Goal: Transaction & Acquisition: Obtain resource

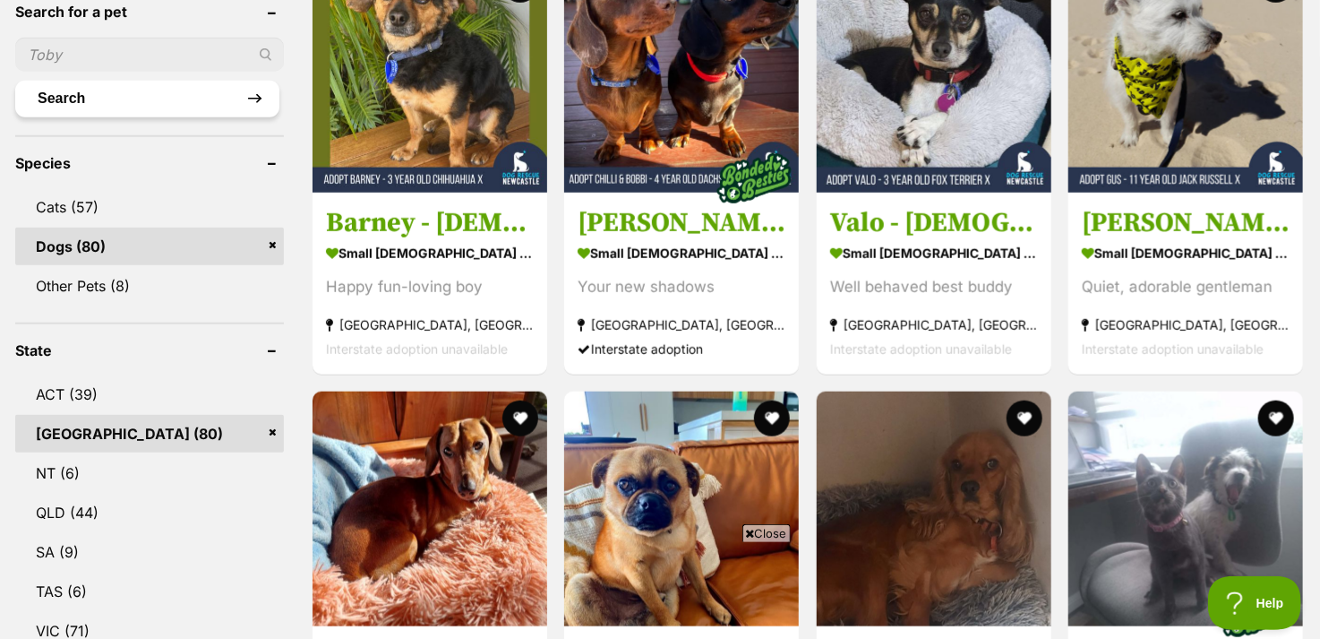
click at [110, 99] on button "Search" at bounding box center [147, 99] width 264 height 36
click at [73, 240] on link "Dogs (80)" at bounding box center [149, 247] width 269 height 38
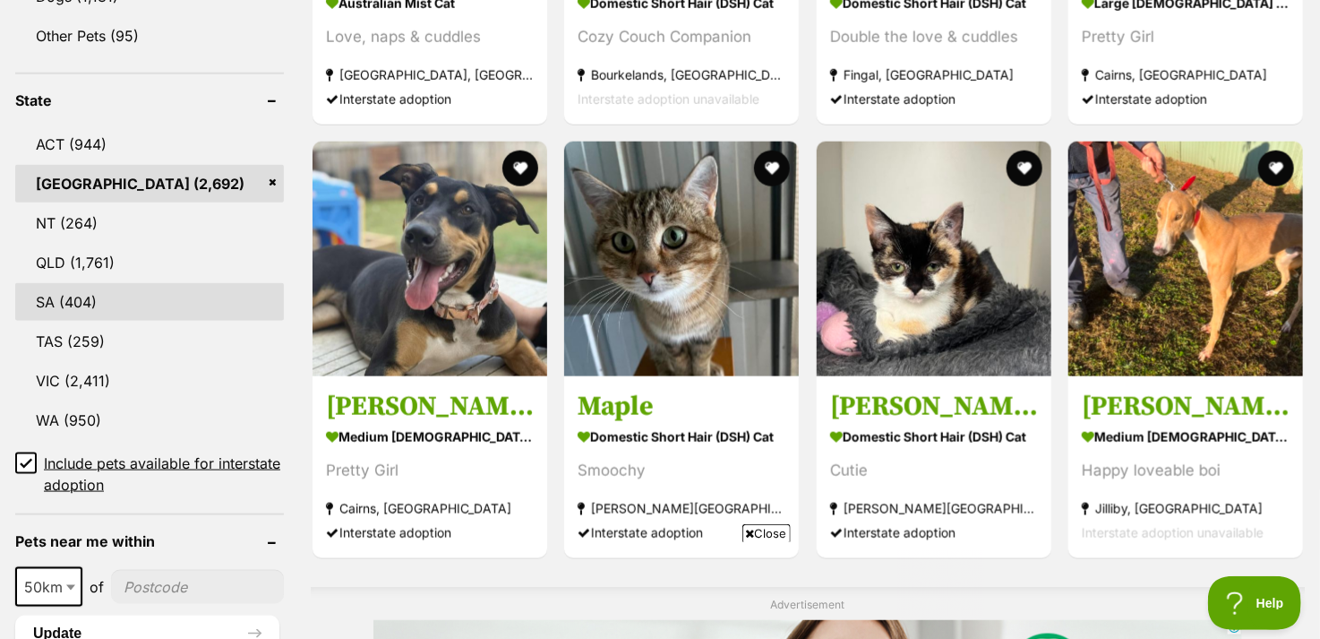
scroll to position [1075, 0]
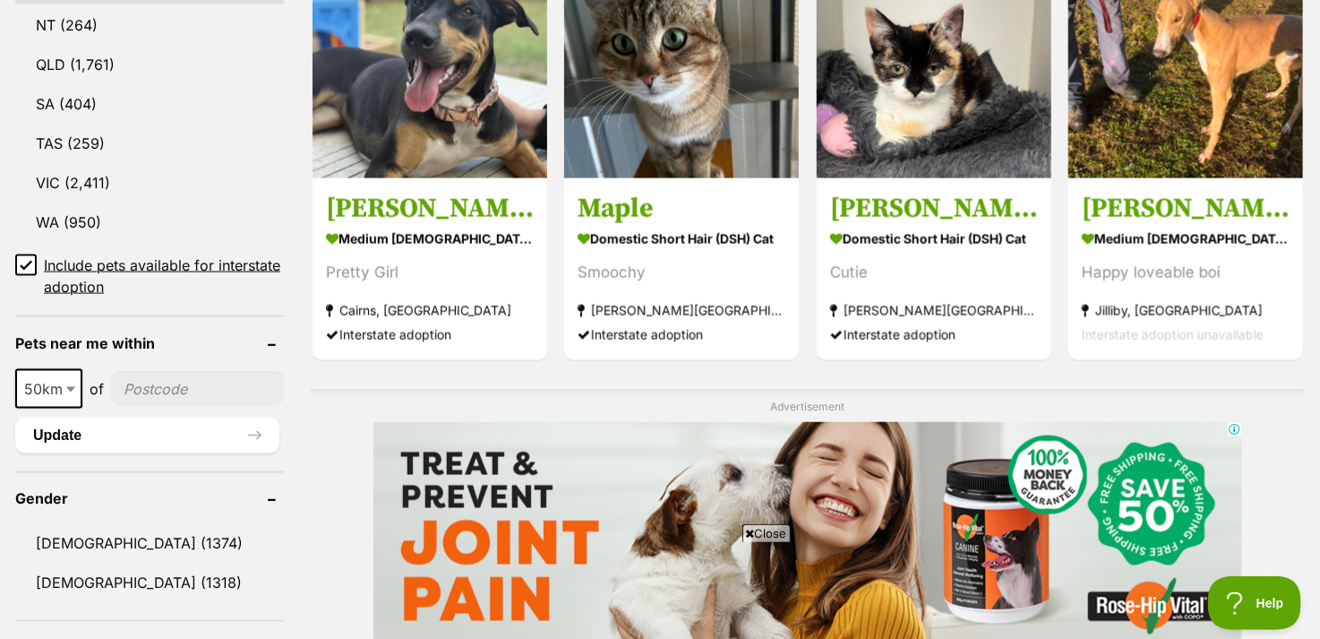
click at [26, 262] on icon at bounding box center [26, 266] width 11 height 8
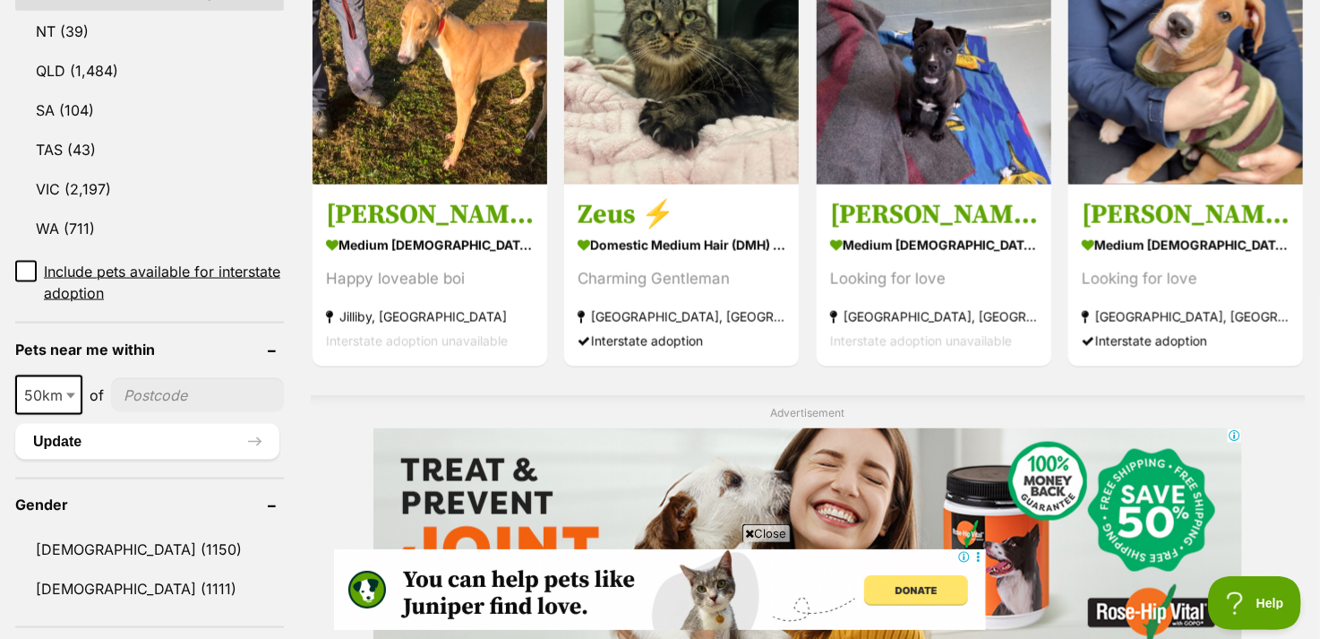
scroll to position [985, 0]
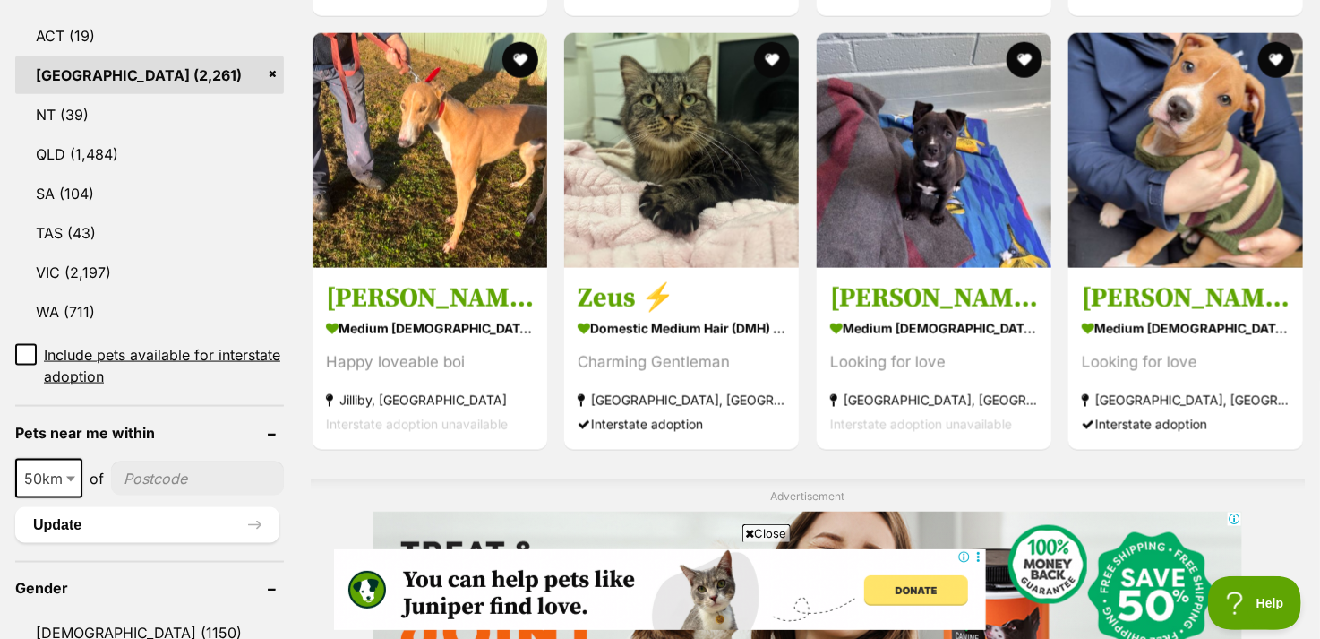
click at [132, 461] on input"] "postcode" at bounding box center [197, 478] width 173 height 34
click at [71, 477] on b at bounding box center [70, 479] width 9 height 5
select select "250"
click at [182, 461] on input"] "postcode" at bounding box center [202, 478] width 164 height 34
type input"] "2478"
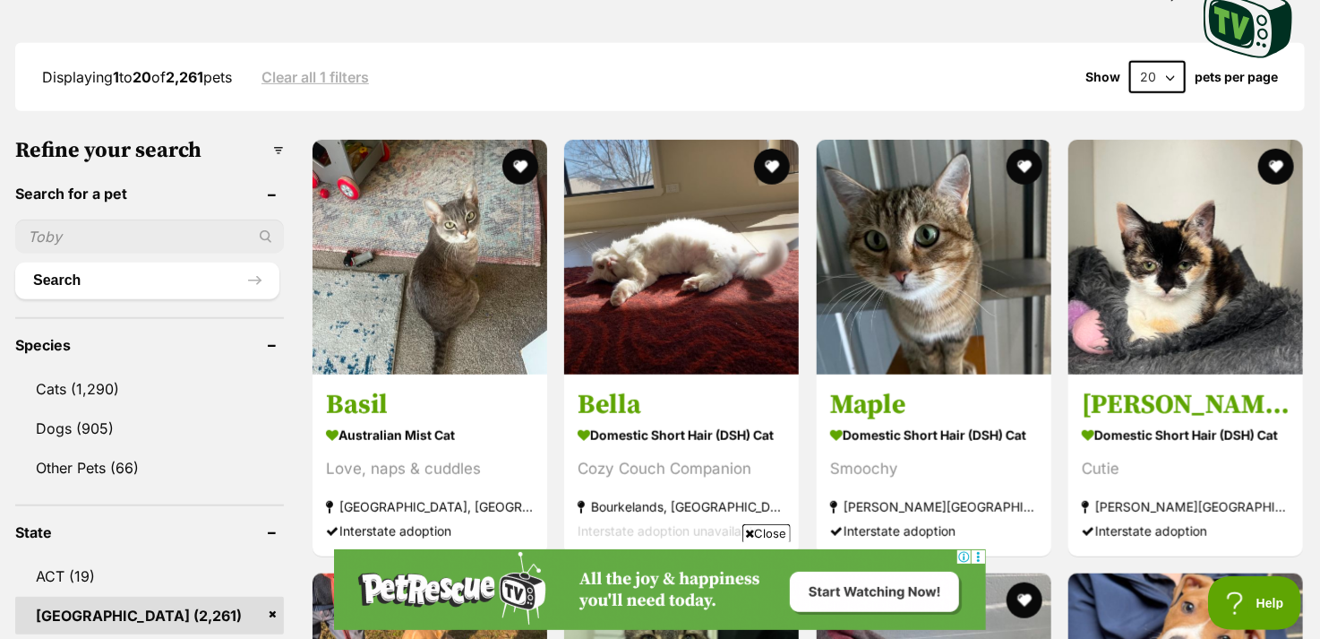
scroll to position [435, 0]
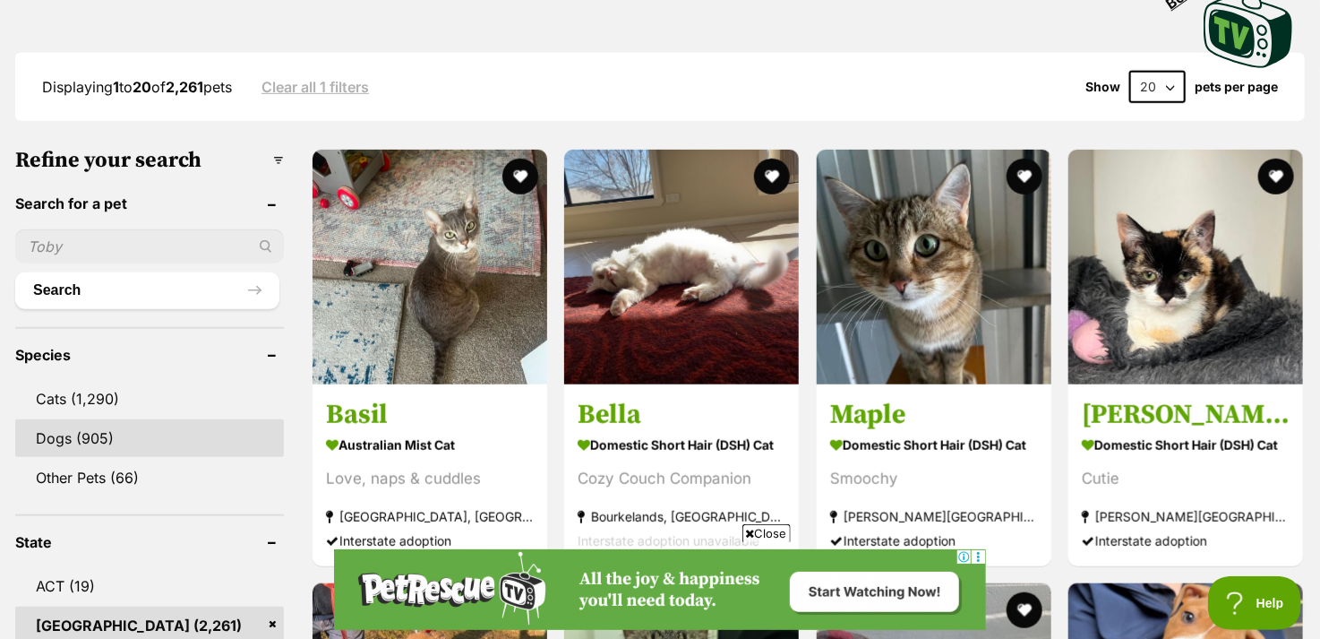
click at [55, 419] on link "Dogs (905)" at bounding box center [149, 438] width 269 height 38
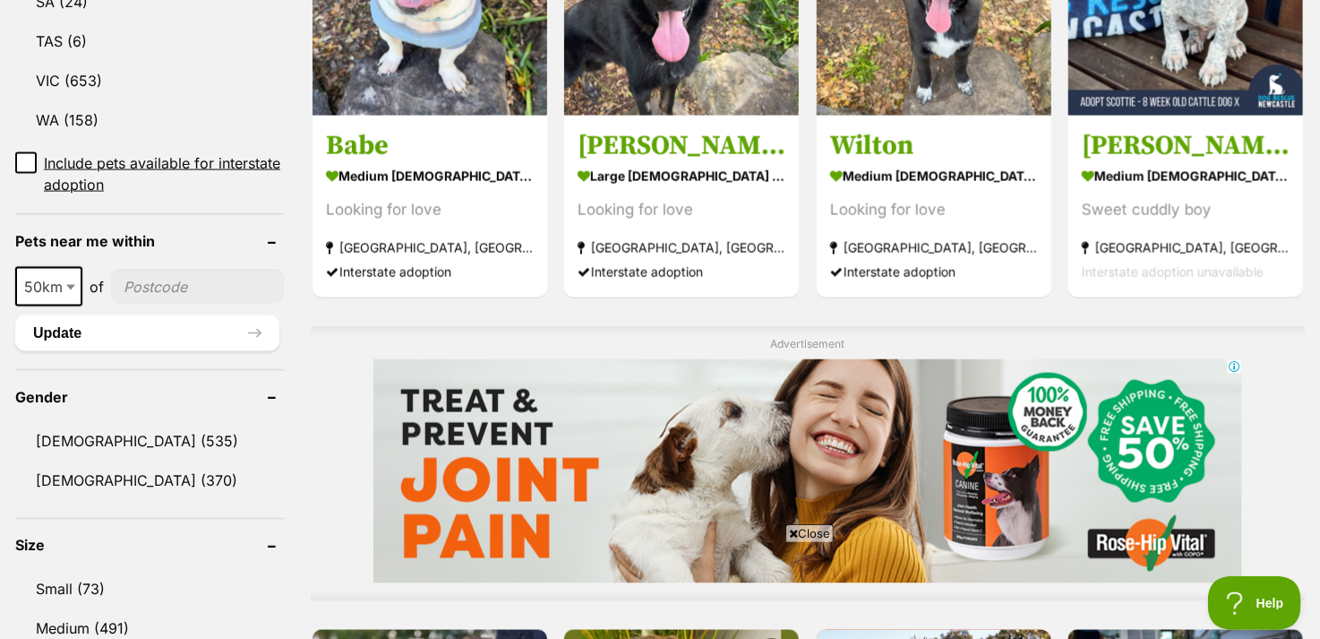
scroll to position [1165, 0]
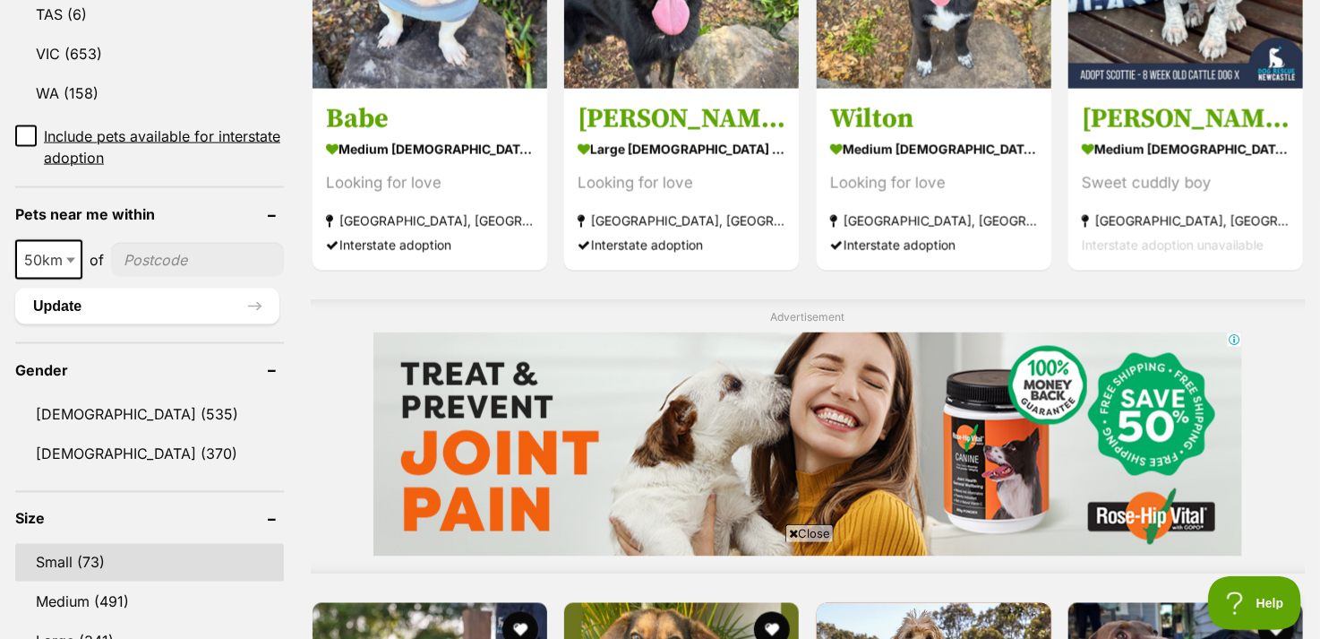
click at [80, 544] on link "Small (73)" at bounding box center [149, 563] width 269 height 38
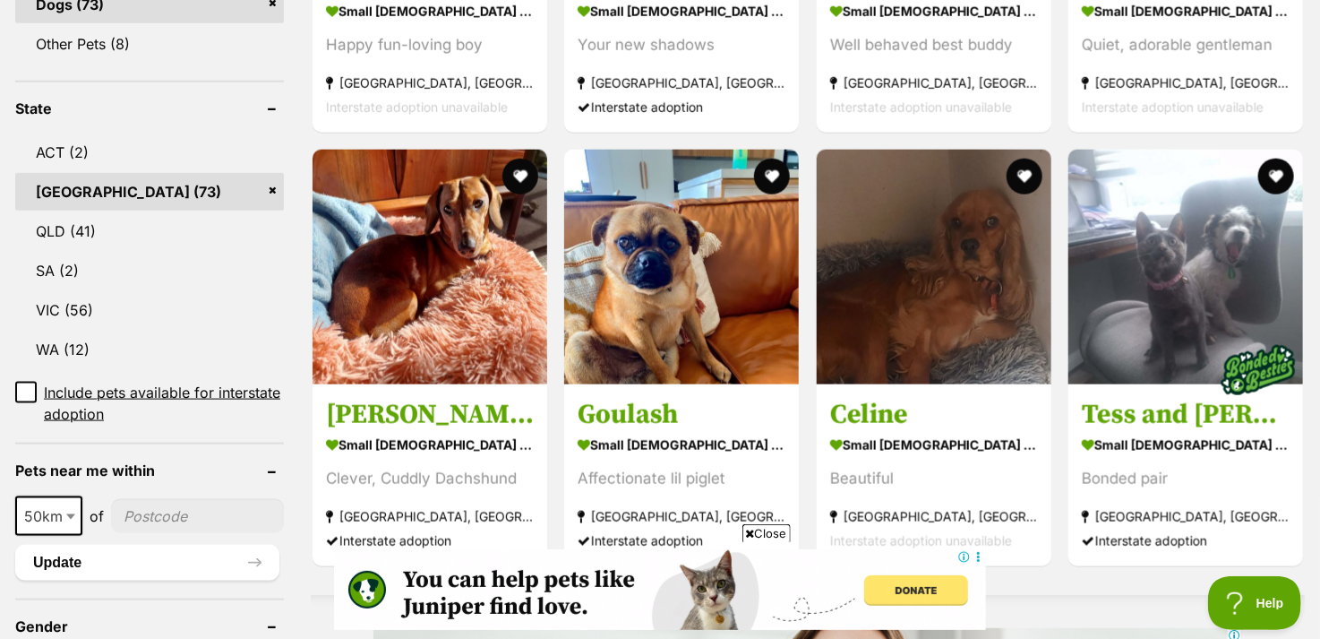
scroll to position [896, 0]
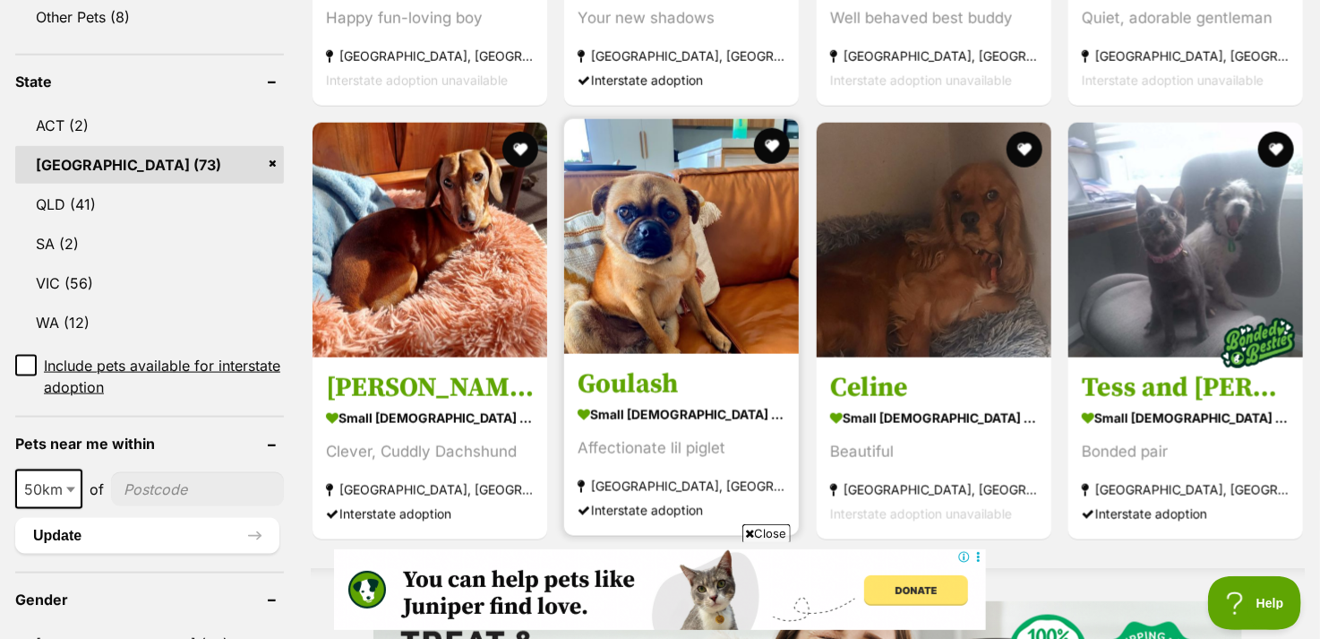
click at [695, 315] on img at bounding box center [681, 236] width 235 height 235
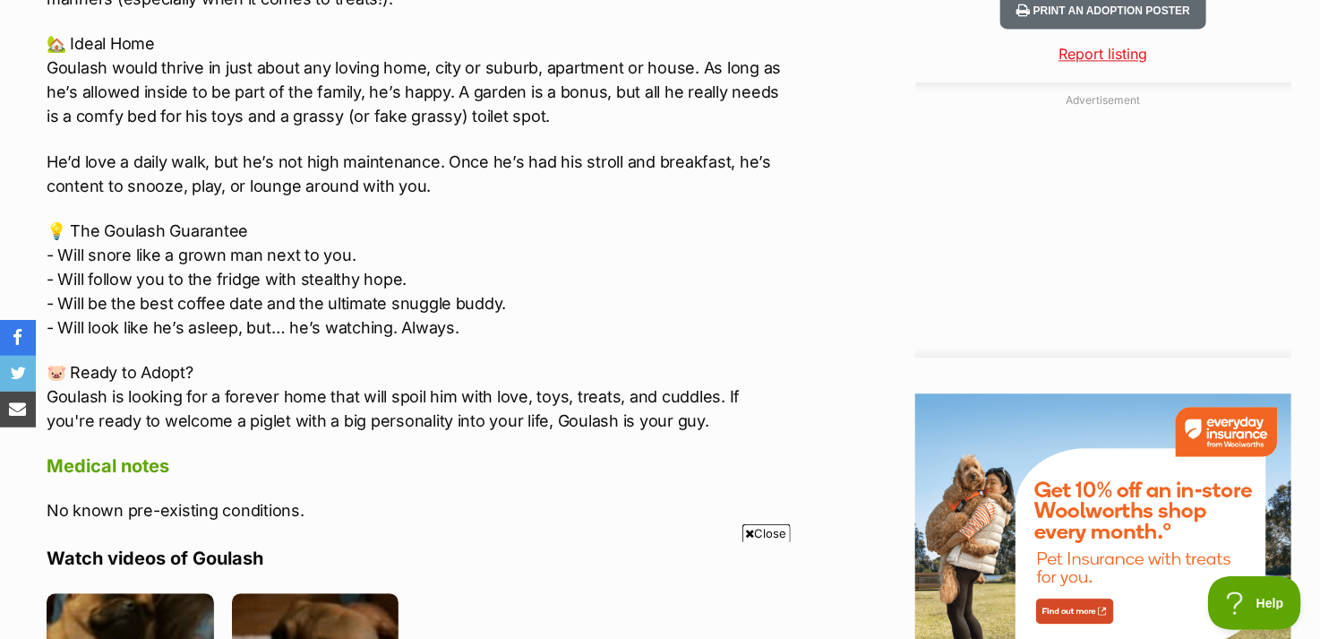
scroll to position [2060, 0]
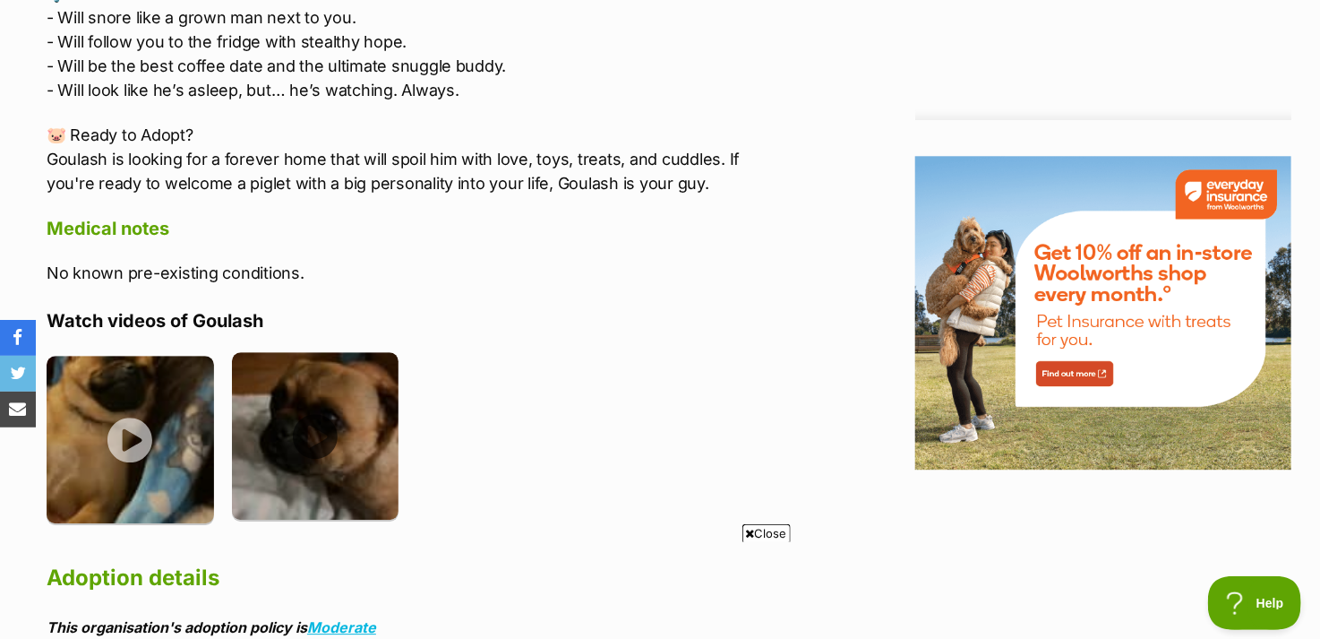
click at [299, 434] on img at bounding box center [316, 436] width 168 height 168
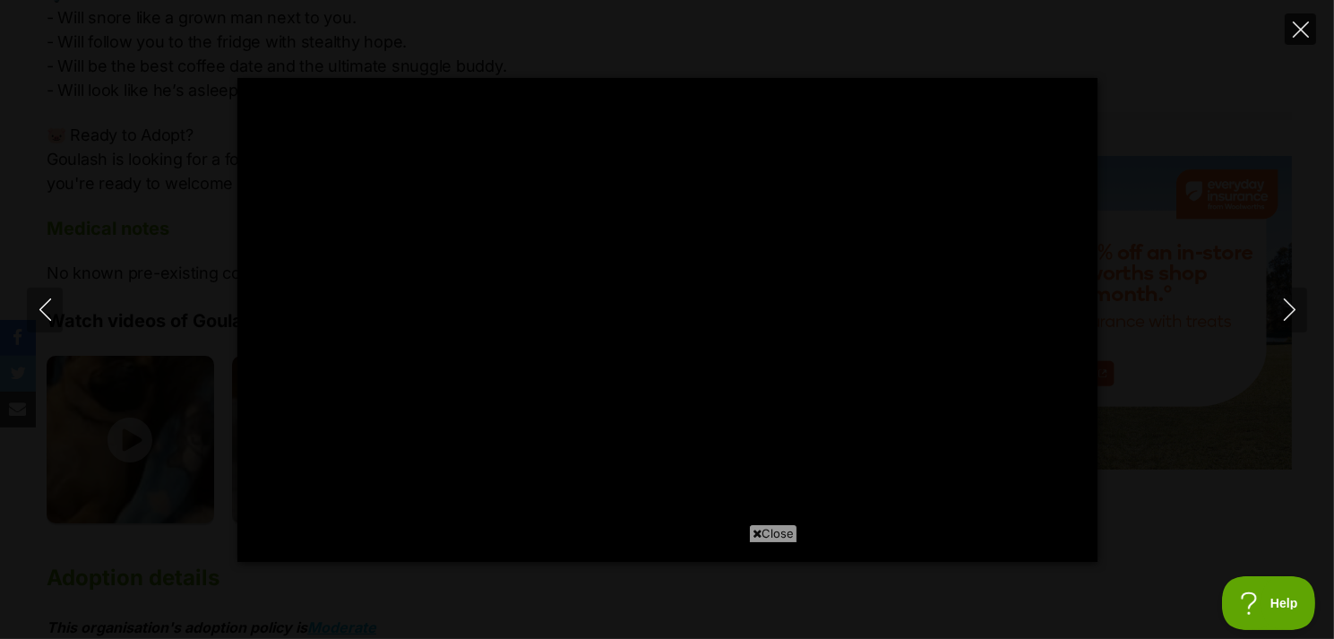
click at [1294, 42] on button "Close" at bounding box center [1300, 28] width 31 height 31
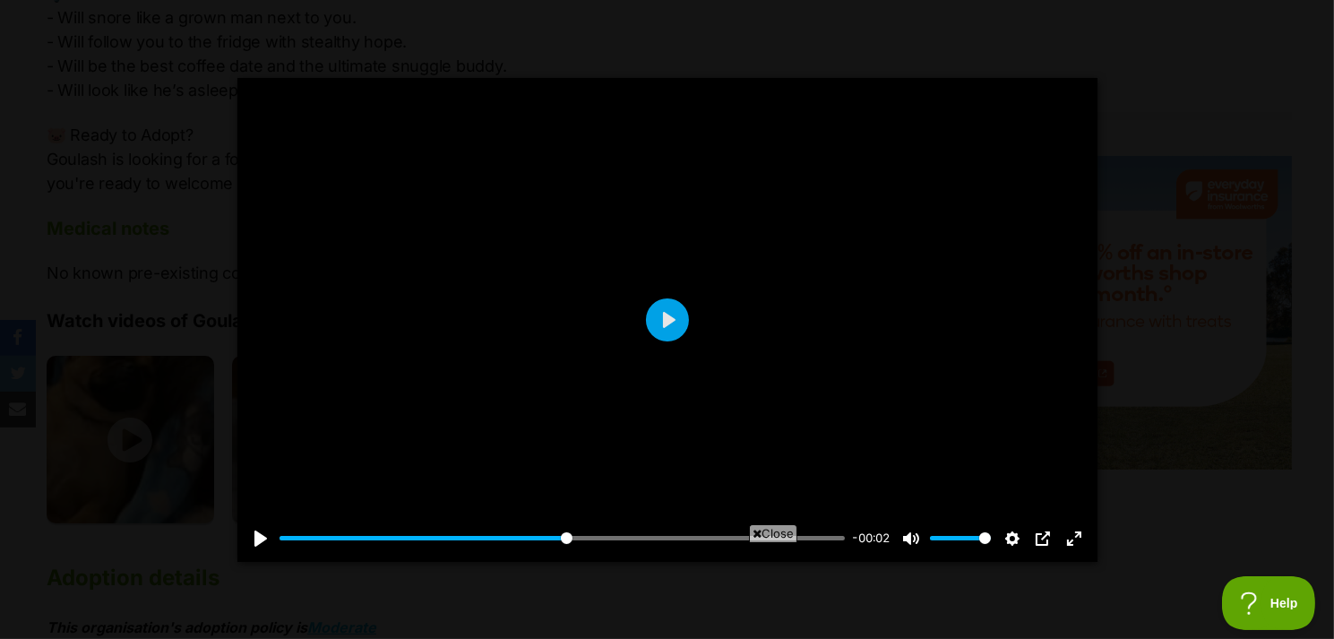
type input "51.57"
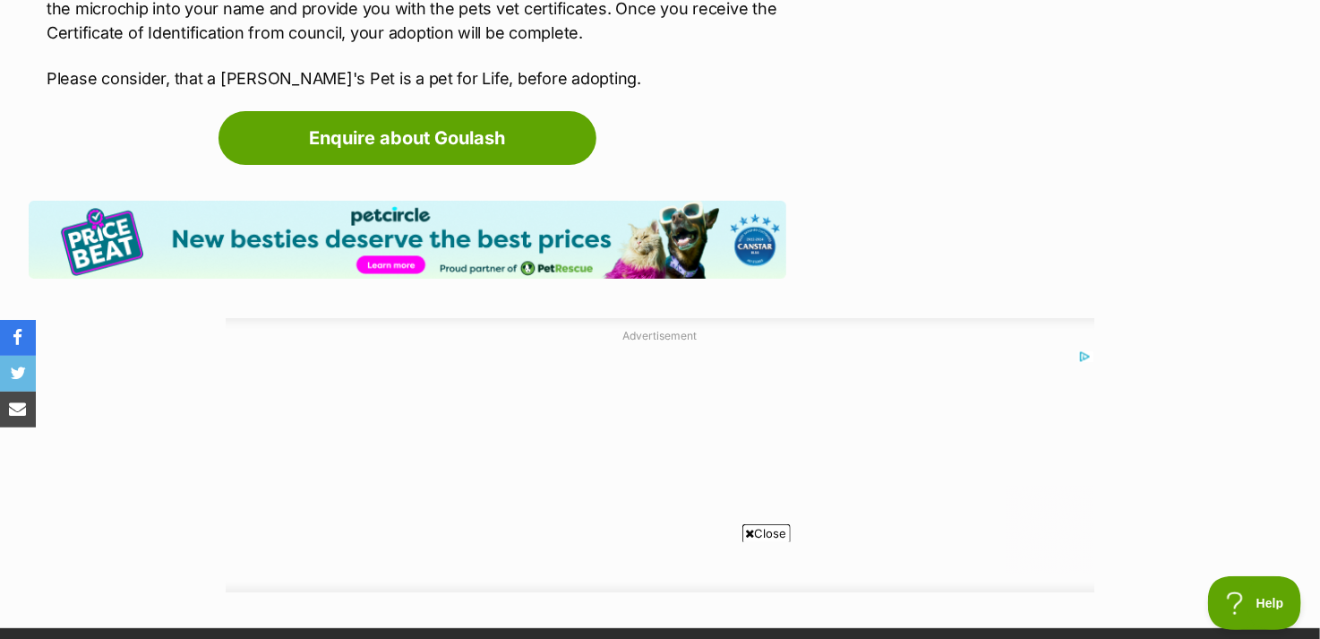
scroll to position [2956, 0]
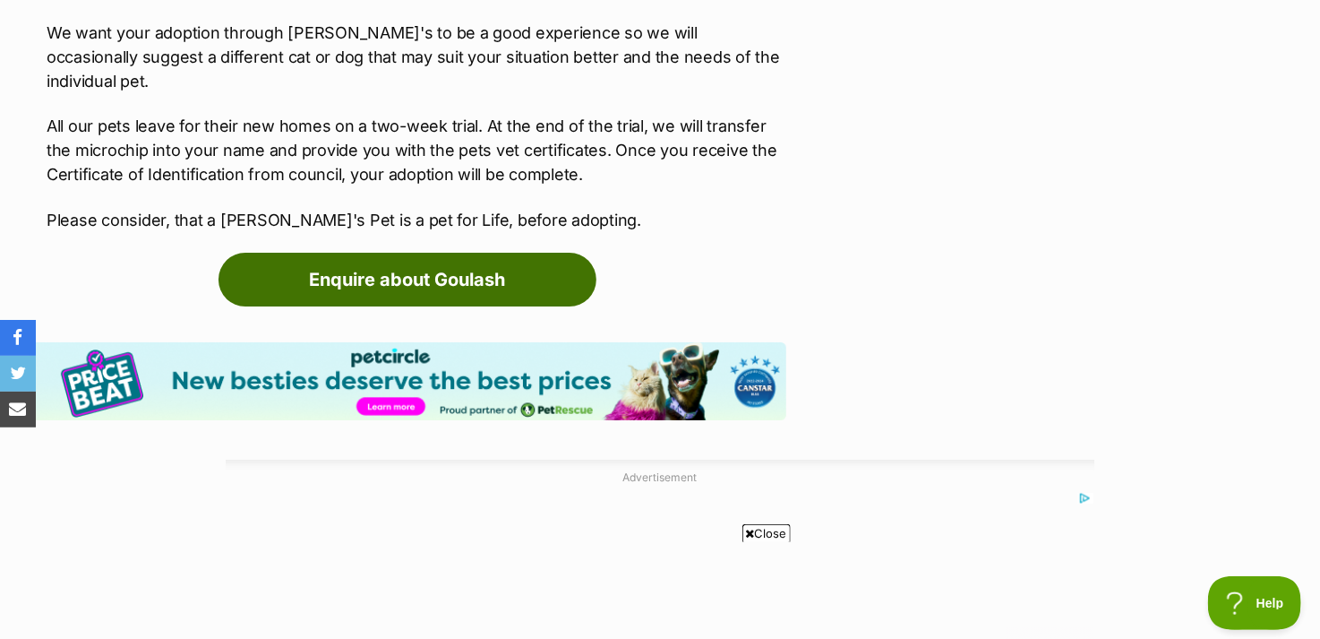
click at [480, 253] on link "Enquire about Goulash" at bounding box center [408, 280] width 378 height 54
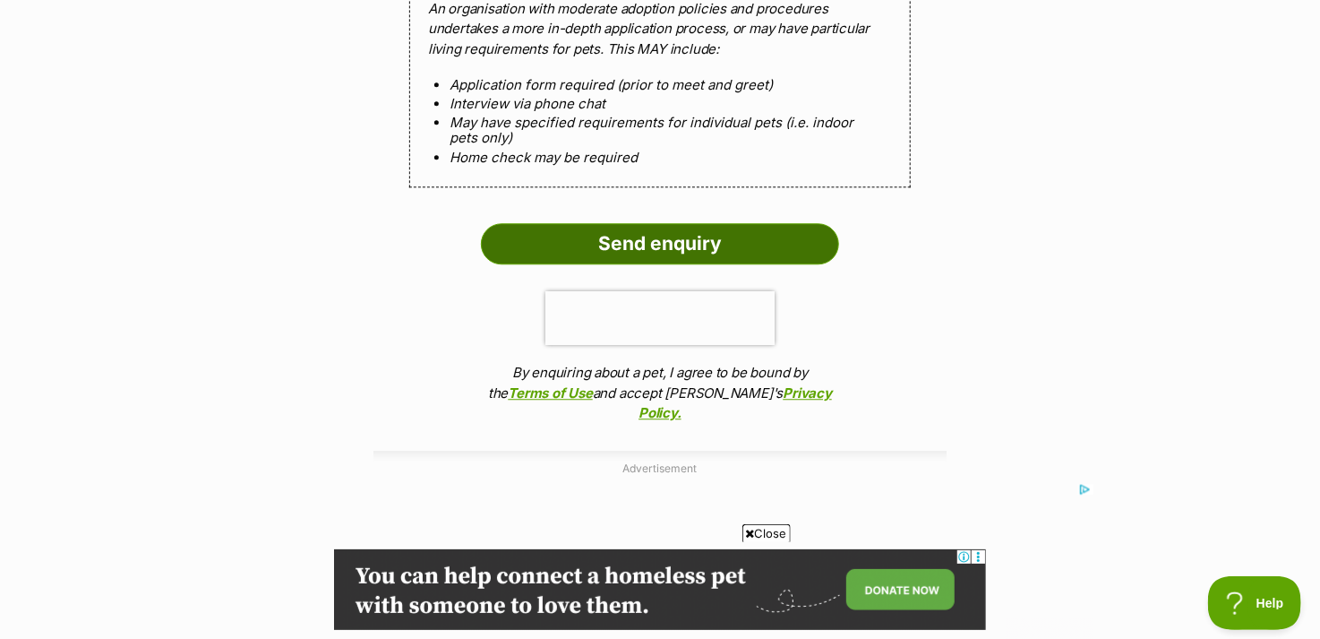
click at [625, 246] on input "Send enquiry" at bounding box center [660, 243] width 358 height 41
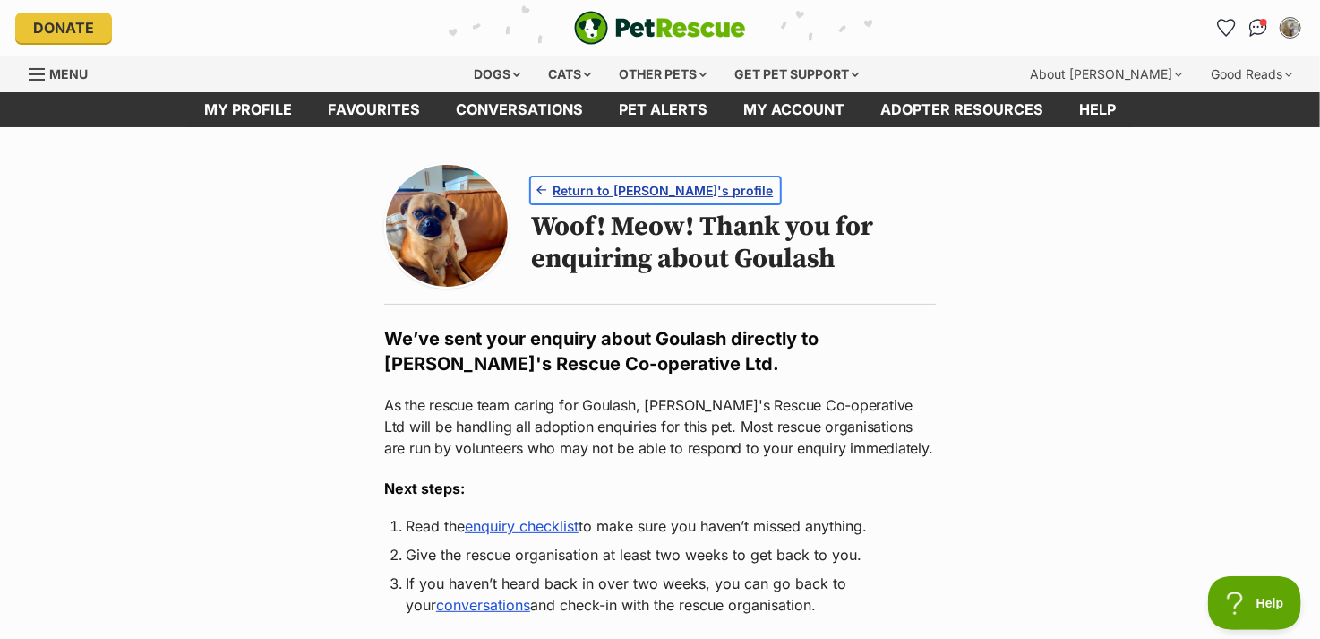
click at [673, 185] on span "Return to Goulash's profile" at bounding box center [663, 190] width 220 height 19
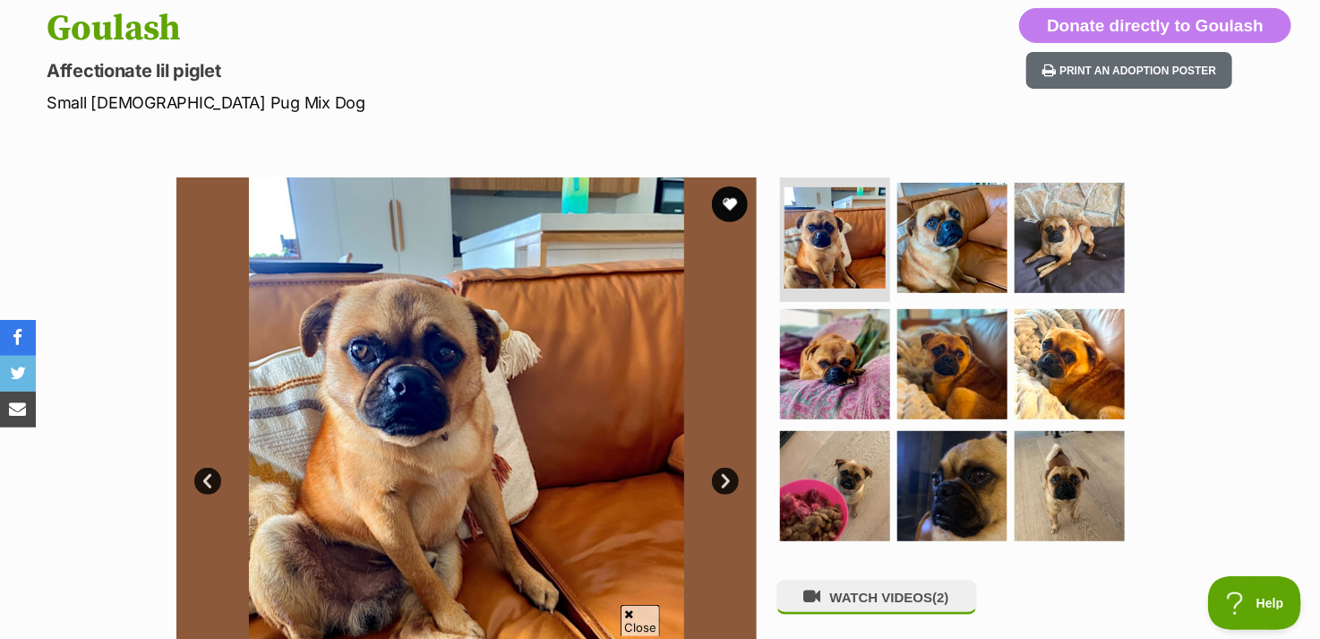
scroll to position [269, 0]
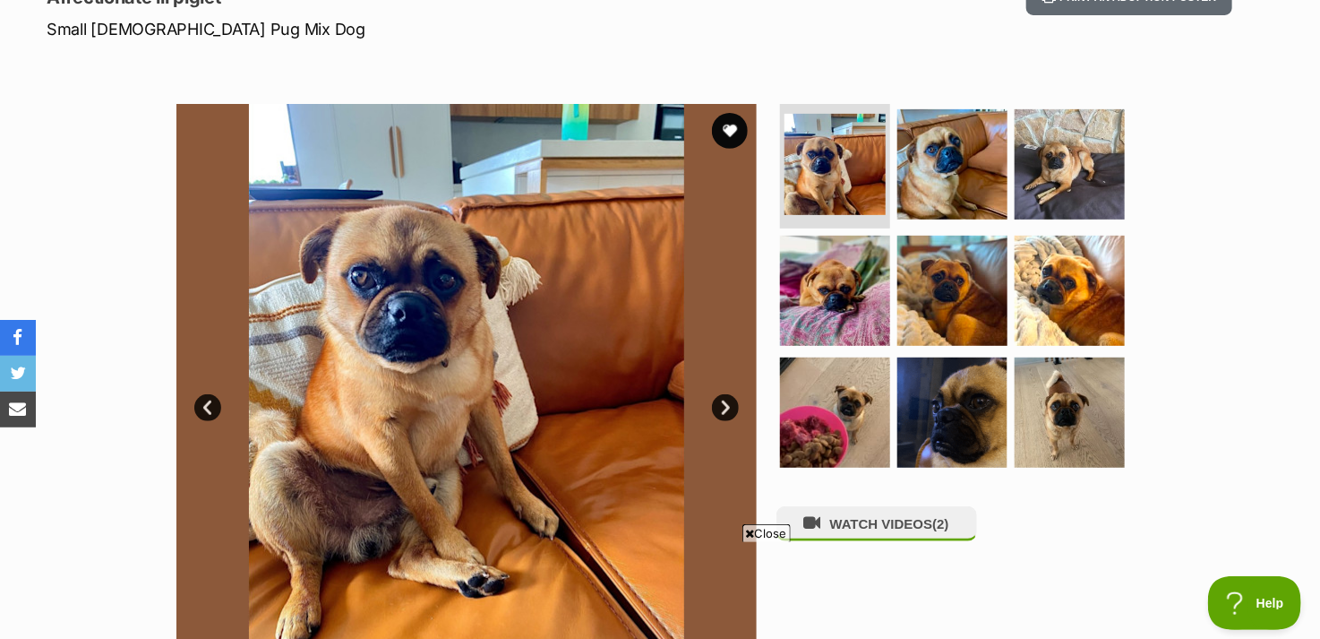
click at [722, 406] on link "Next" at bounding box center [725, 407] width 27 height 27
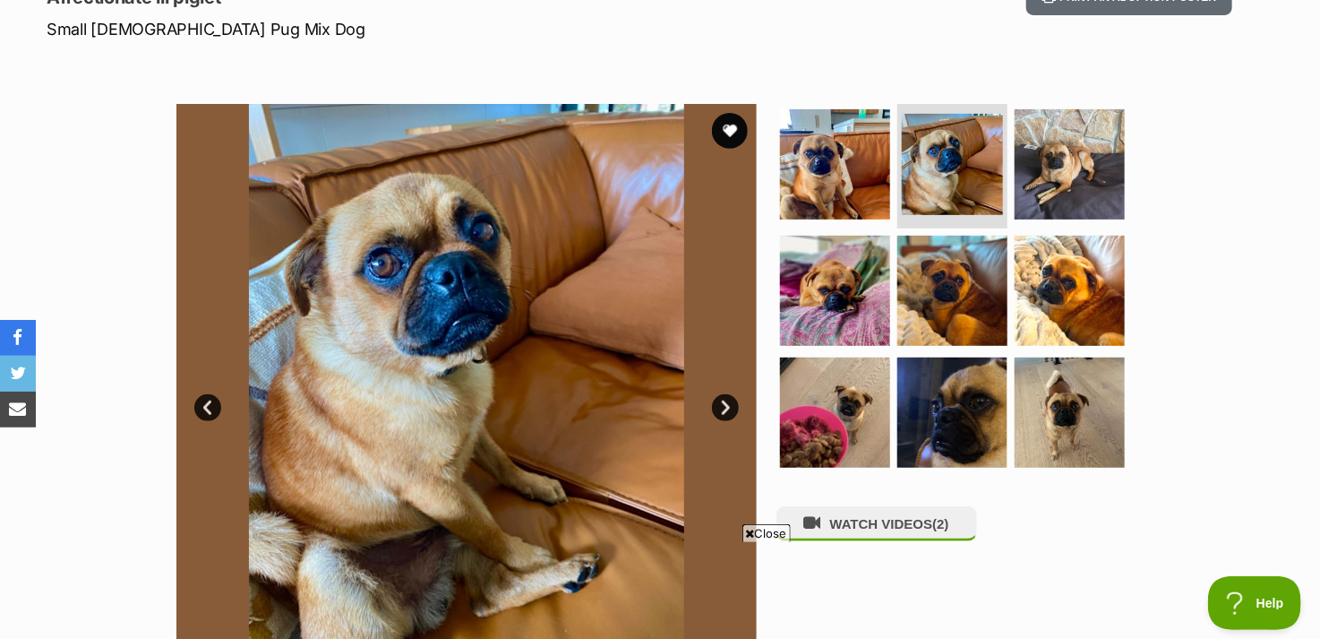
scroll to position [0, 0]
click at [722, 406] on link "Next" at bounding box center [725, 407] width 27 height 27
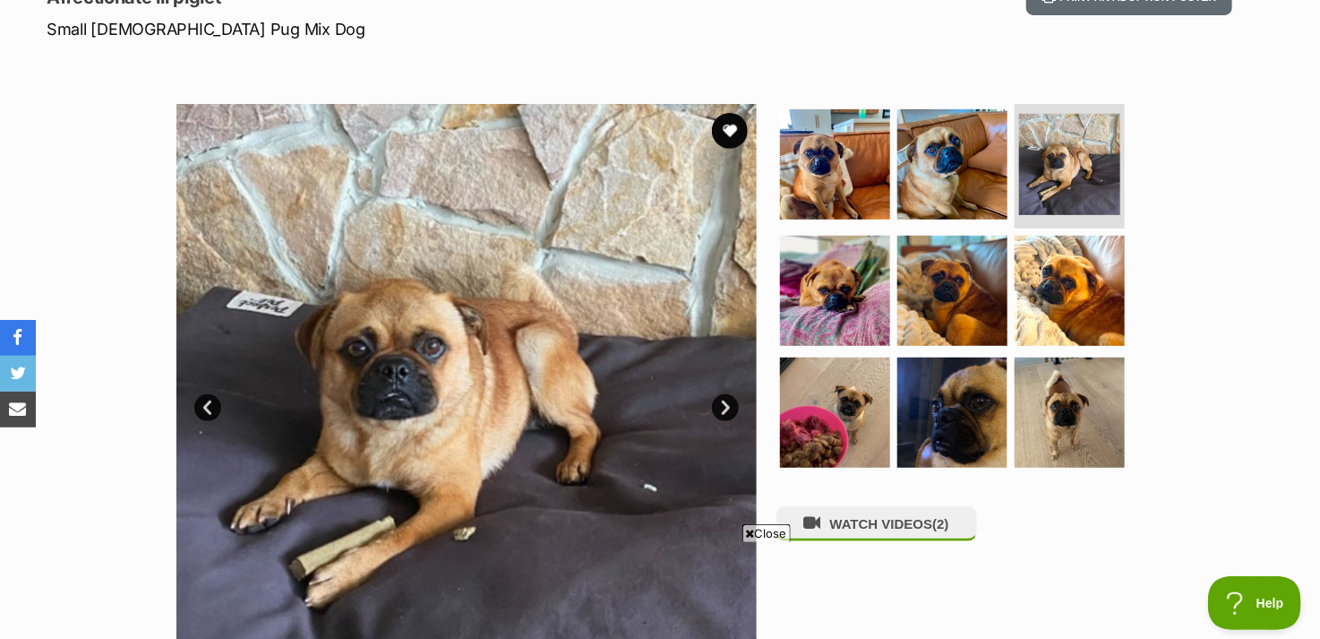
click at [722, 406] on link "Next" at bounding box center [725, 407] width 27 height 27
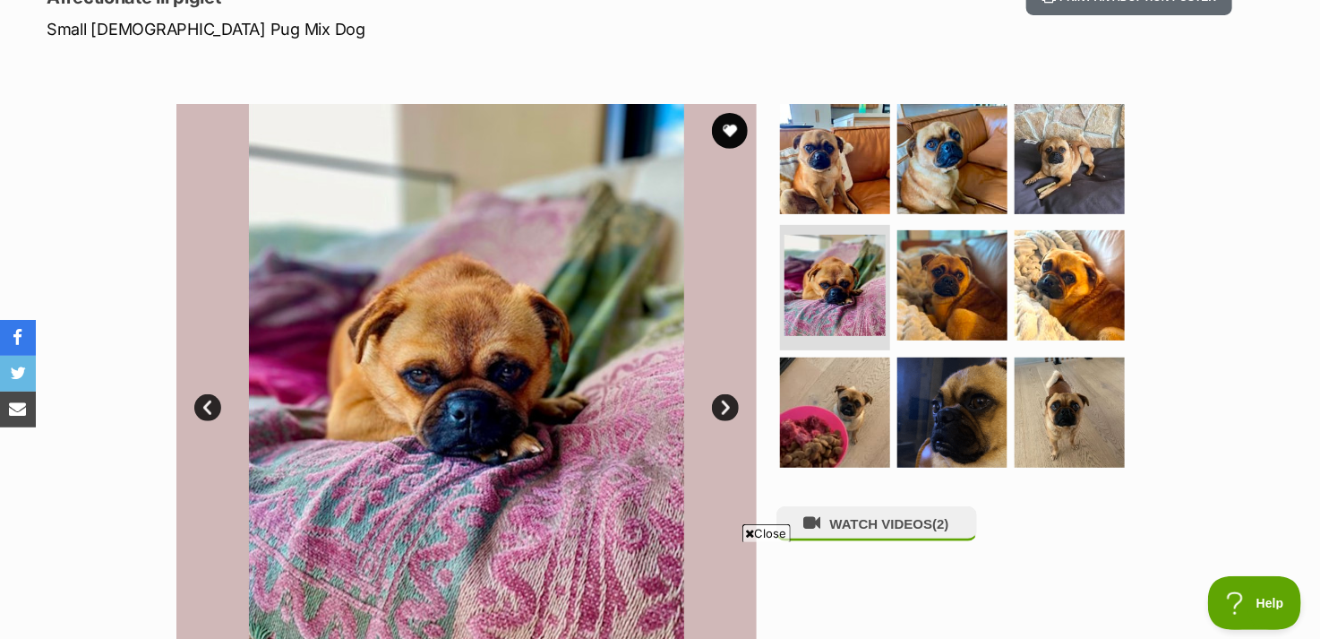
click at [722, 406] on link "Next" at bounding box center [725, 407] width 27 height 27
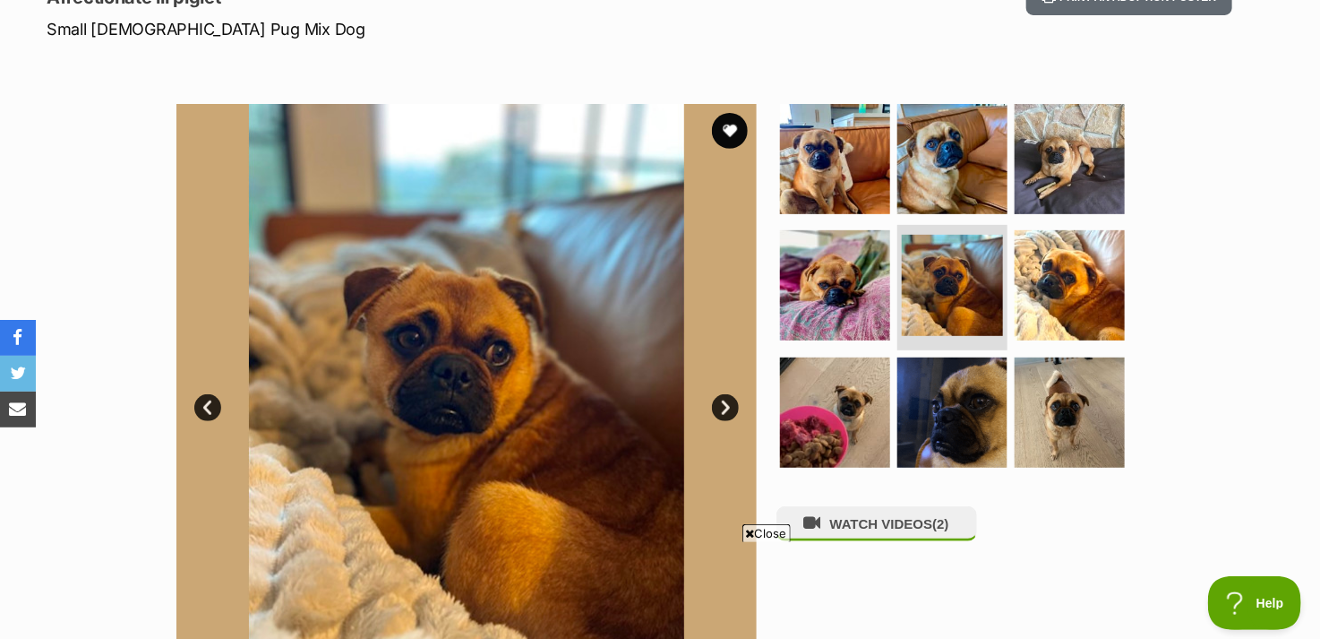
click at [722, 406] on link "Next" at bounding box center [725, 407] width 27 height 27
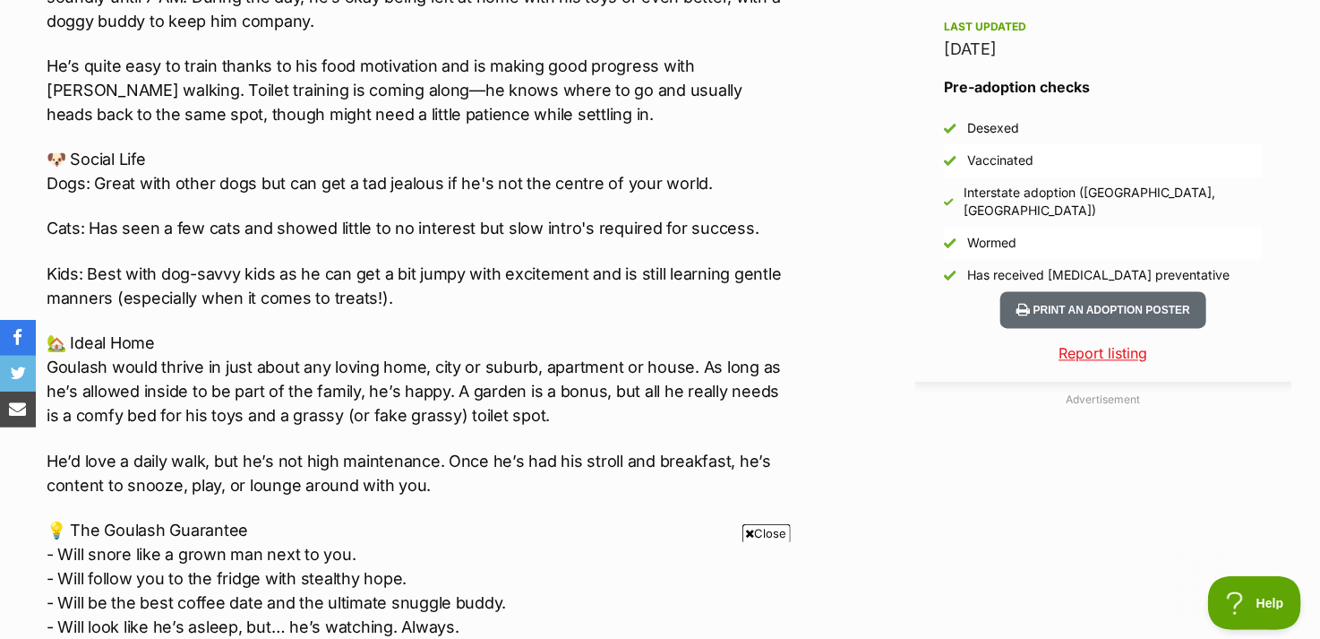
scroll to position [2060, 0]
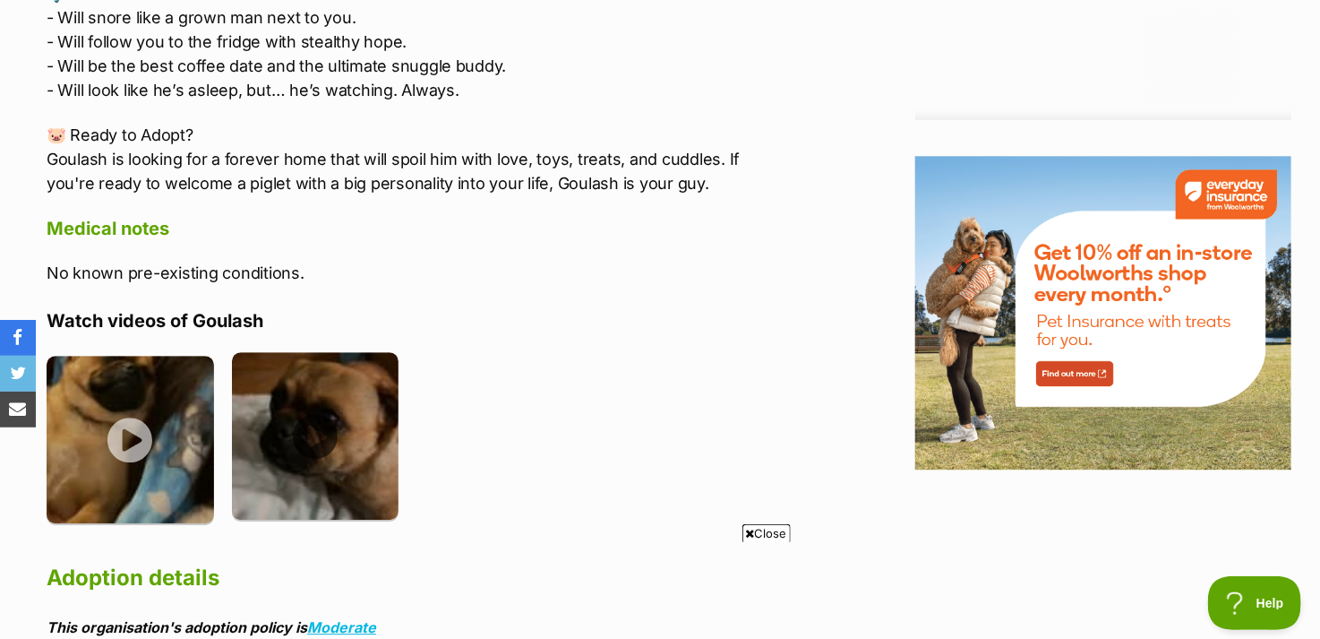
click at [321, 428] on img at bounding box center [316, 436] width 168 height 168
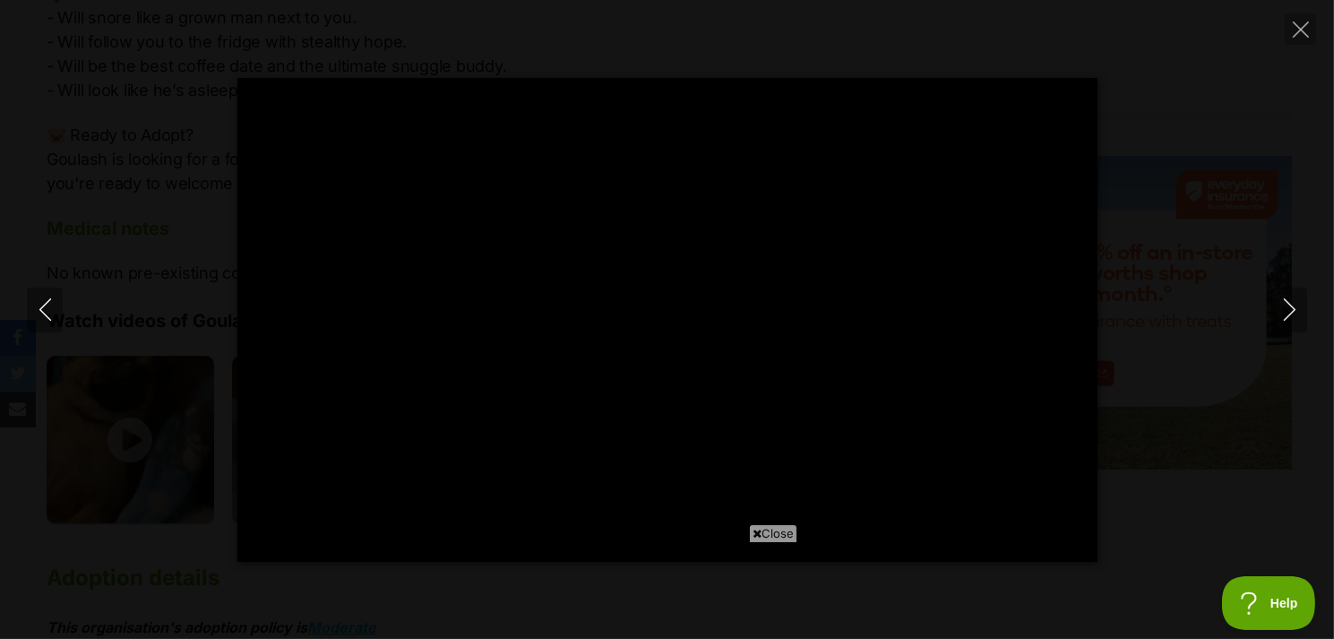
type input "100"
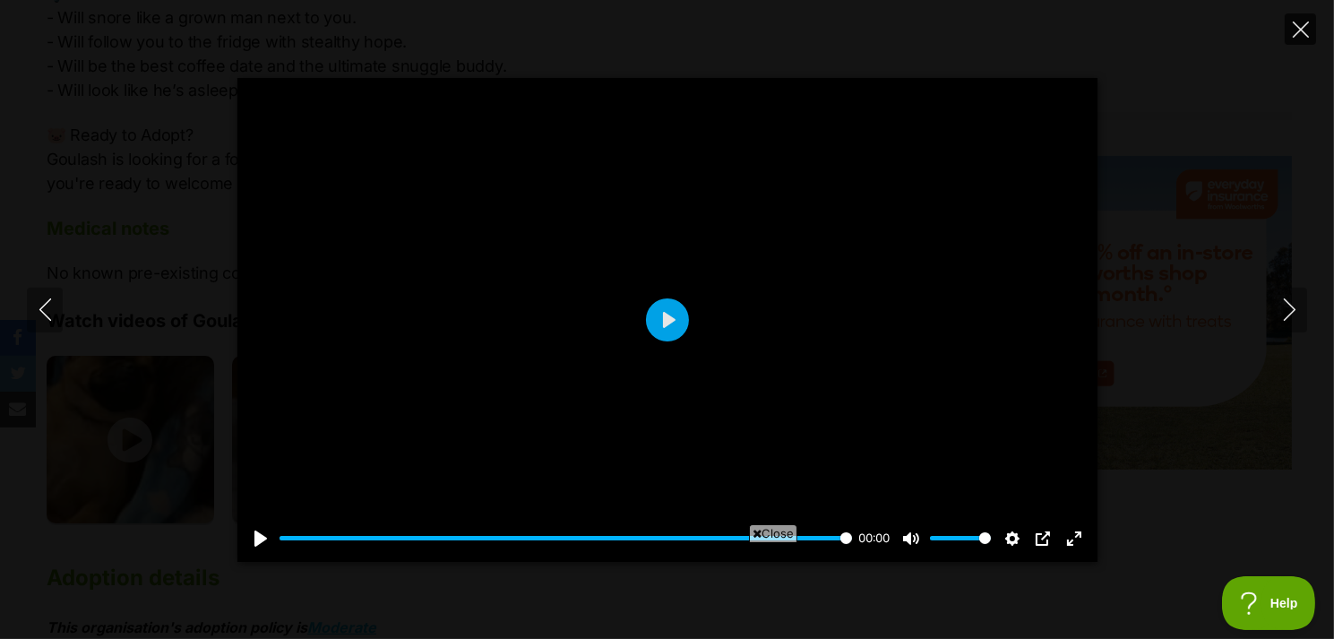
click at [1294, 33] on icon "Close" at bounding box center [1301, 29] width 16 height 16
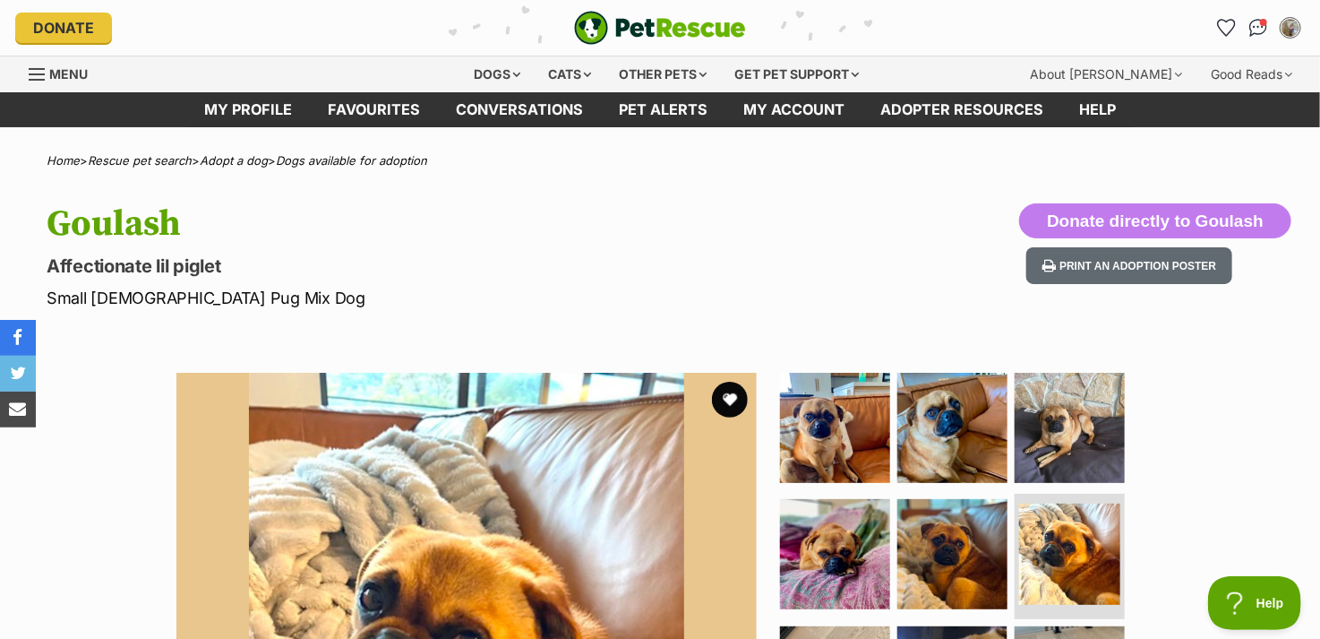
scroll to position [0, 0]
drag, startPoint x: 179, startPoint y: 229, endPoint x: 49, endPoint y: 233, distance: 129.9
click at [49, 233] on h1 "Goulash" at bounding box center [426, 223] width 758 height 41
copy h1 "Goulash"
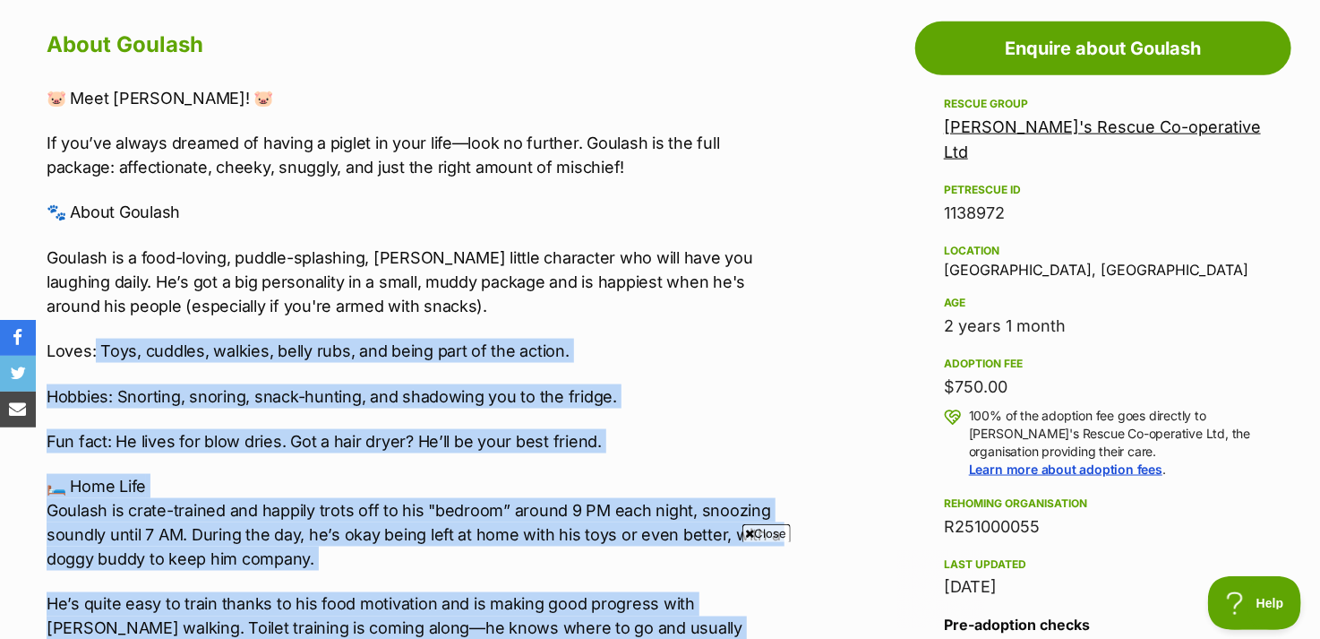
scroll to position [806, 0]
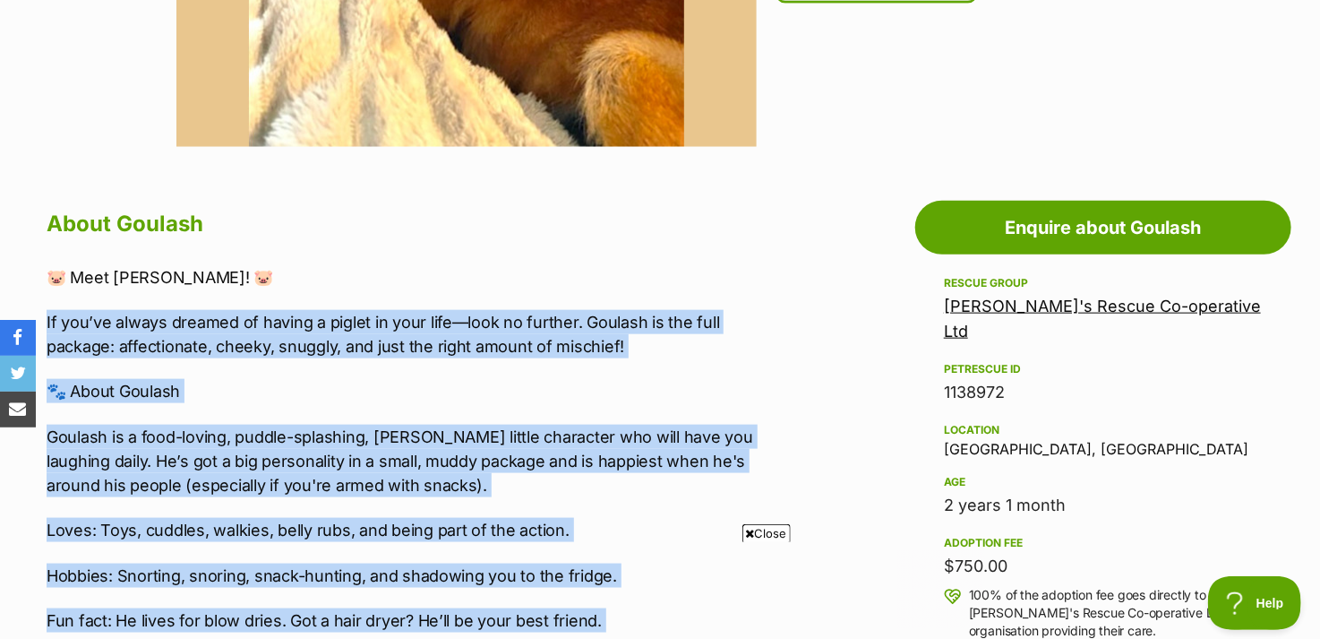
drag, startPoint x: 655, startPoint y: 449, endPoint x: 45, endPoint y: 305, distance: 626.9
copy div "If you’ve always dreamed of having a piglet in your life—look no further. Goula…"
click at [340, 383] on p "🐾 About Goulash" at bounding box center [417, 391] width 740 height 24
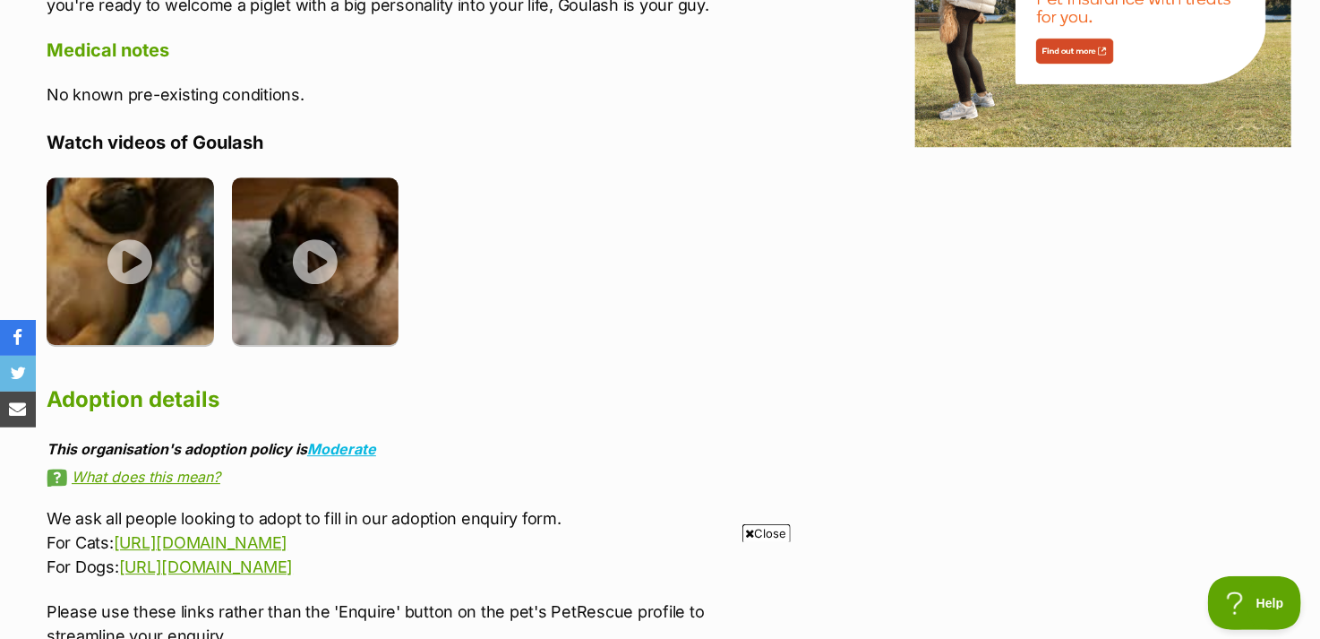
scroll to position [2240, 0]
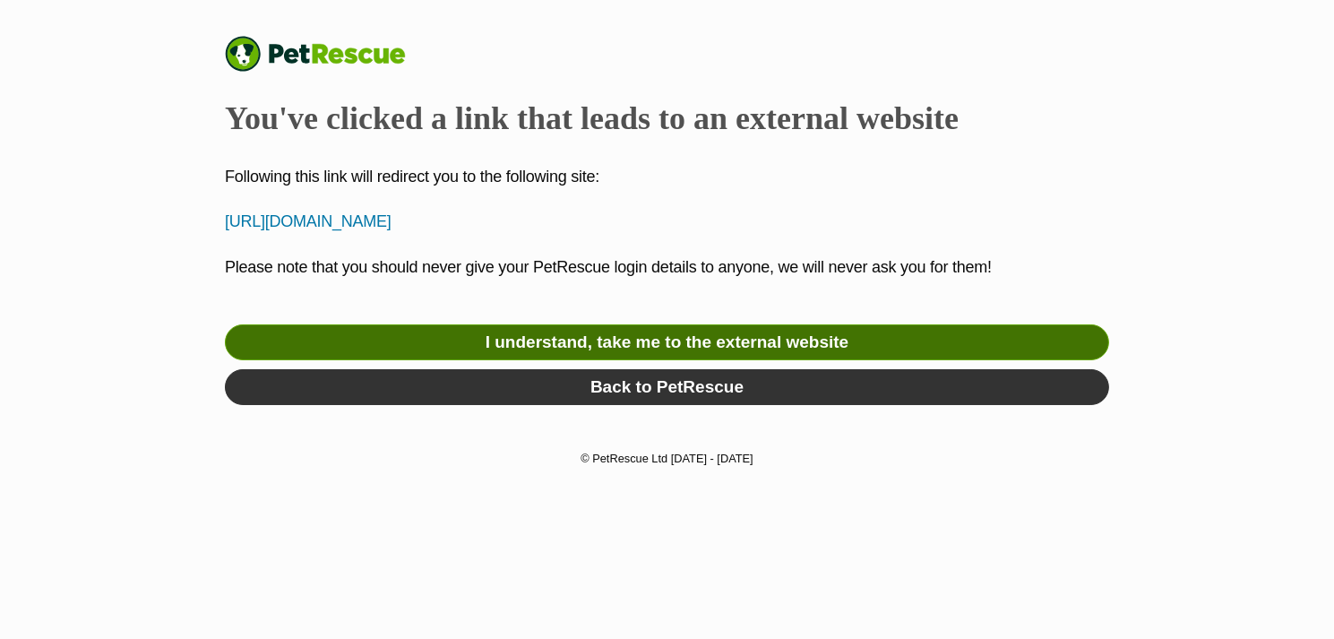
click at [552, 348] on link "I understand, take me to the external website" at bounding box center [667, 342] width 884 height 36
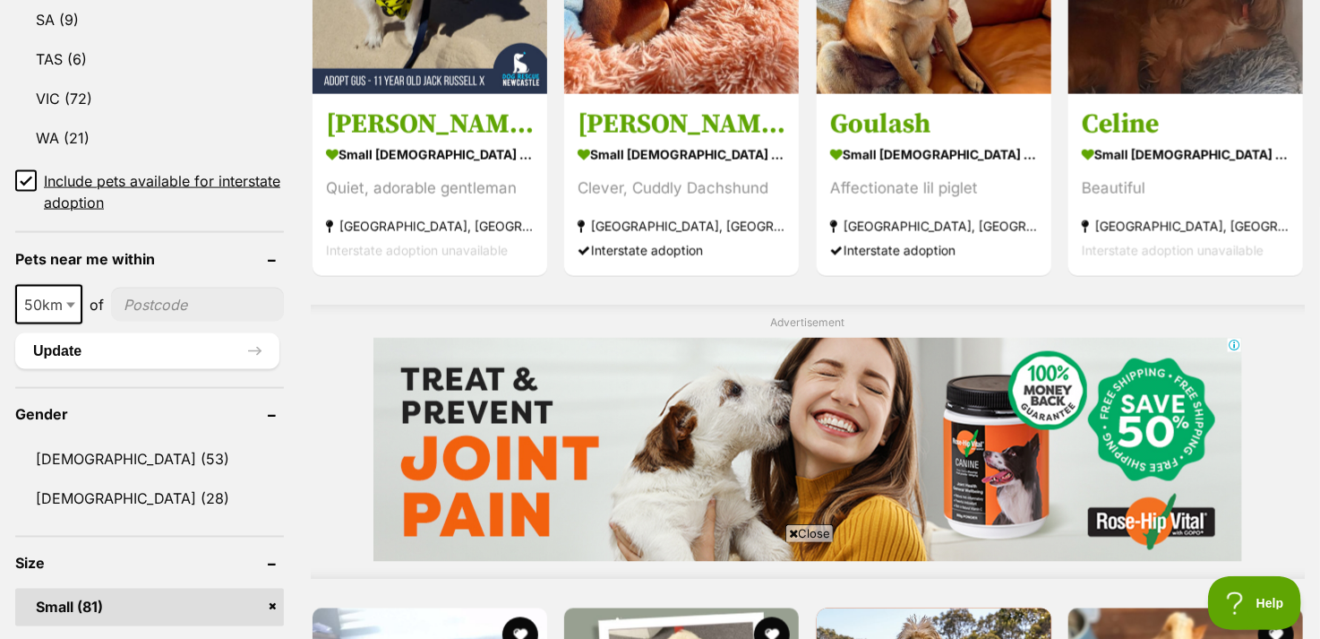
scroll to position [1168, 0]
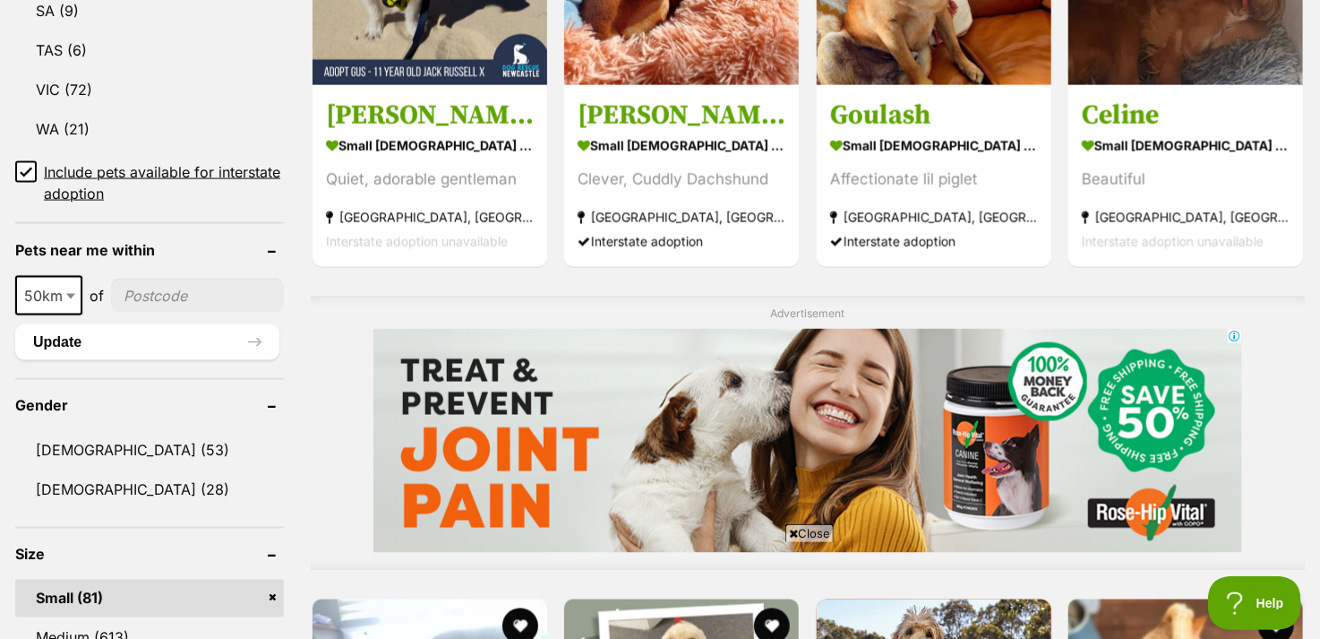
click at [168, 298] on input"] "postcode" at bounding box center [197, 296] width 173 height 34
type input"] "2478"
click at [42, 295] on span "50km" at bounding box center [49, 295] width 64 height 25
select select "100"
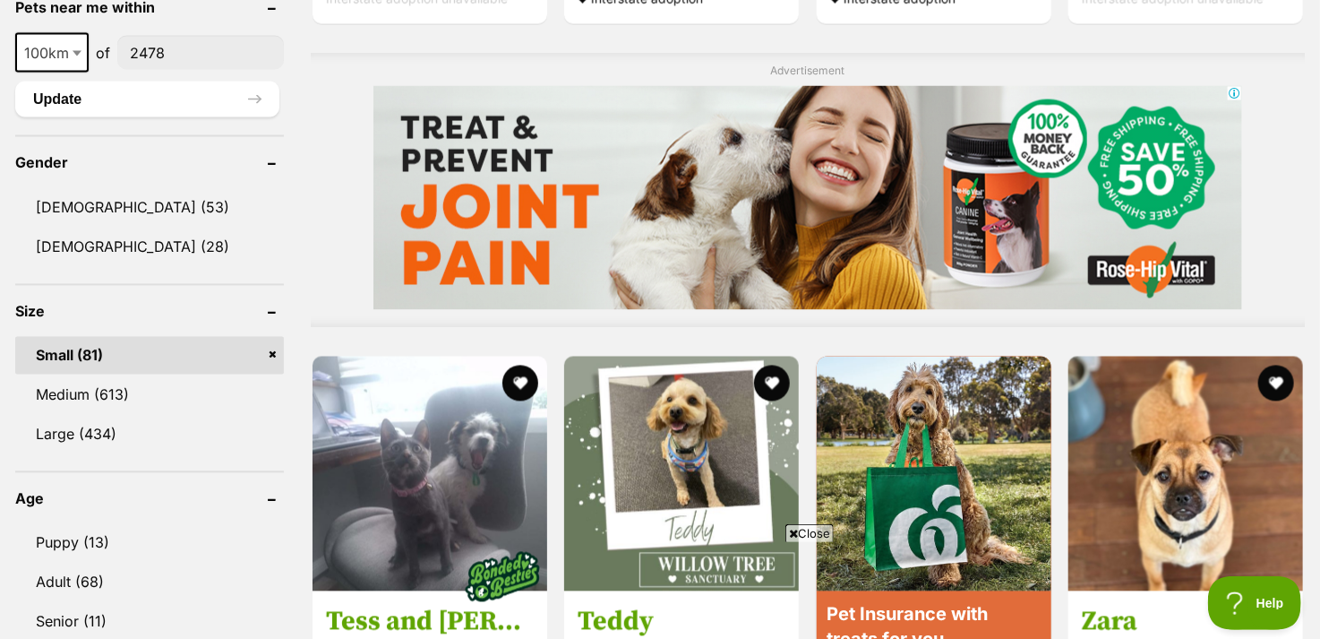
scroll to position [1437, 0]
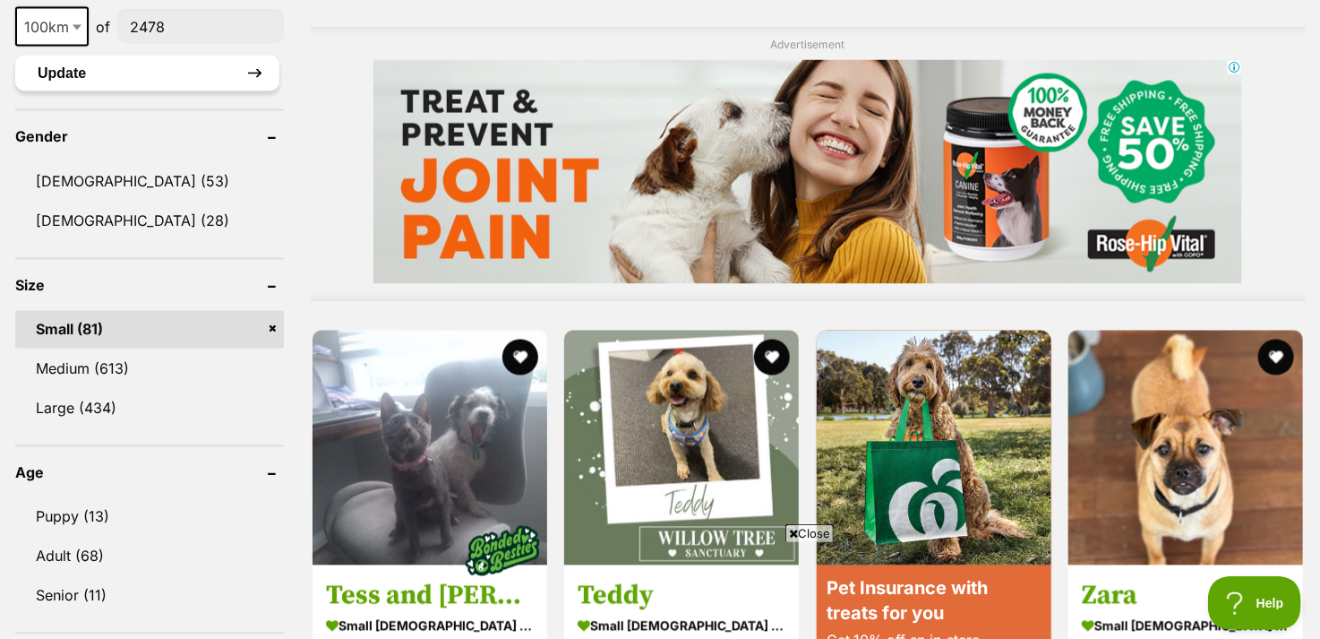
click at [58, 75] on button "Update" at bounding box center [147, 74] width 264 height 36
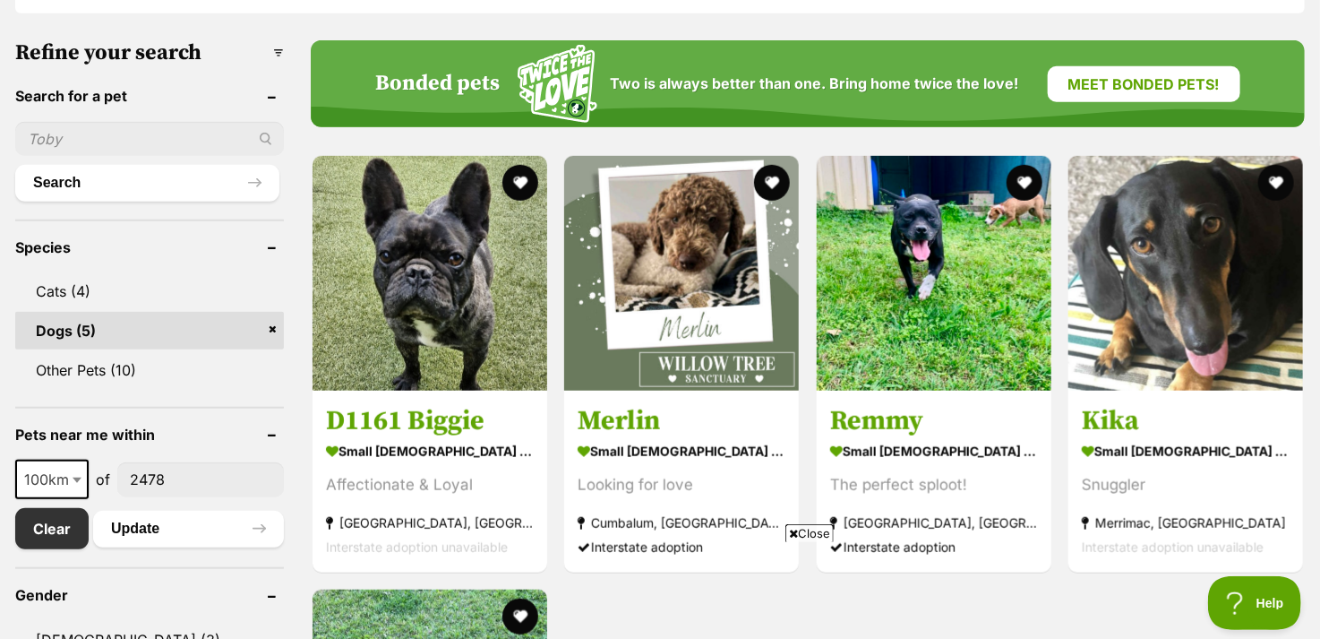
scroll to position [627, 0]
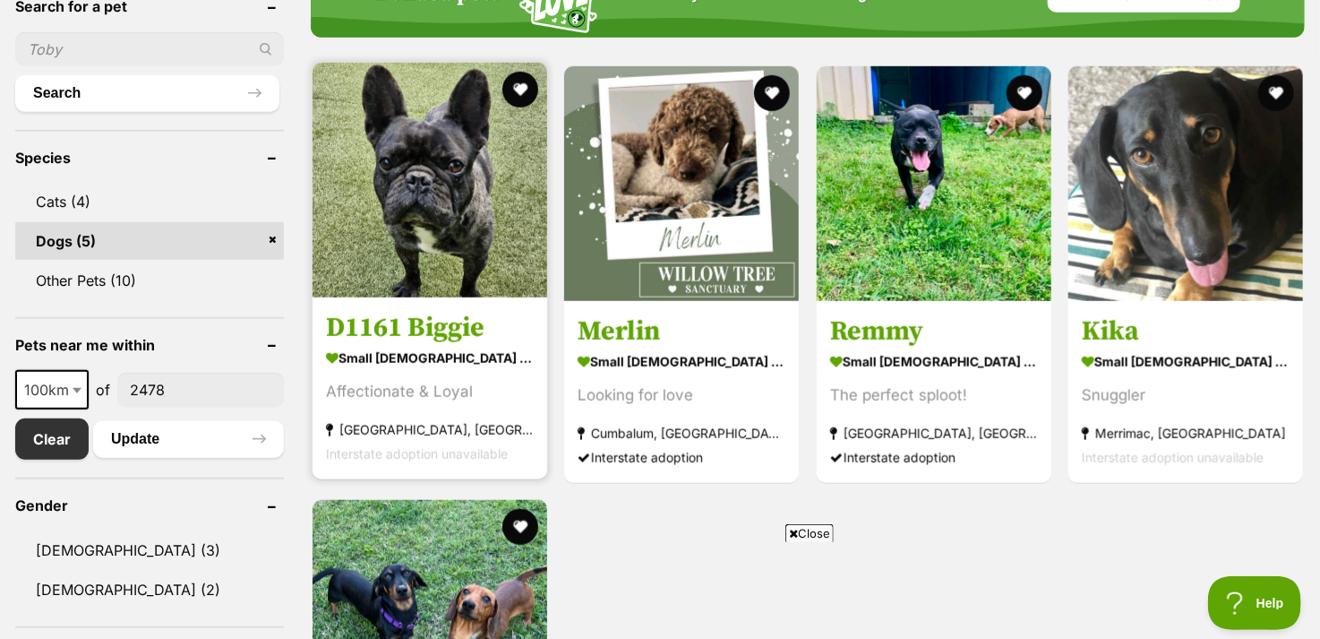
click at [376, 233] on img at bounding box center [430, 180] width 235 height 235
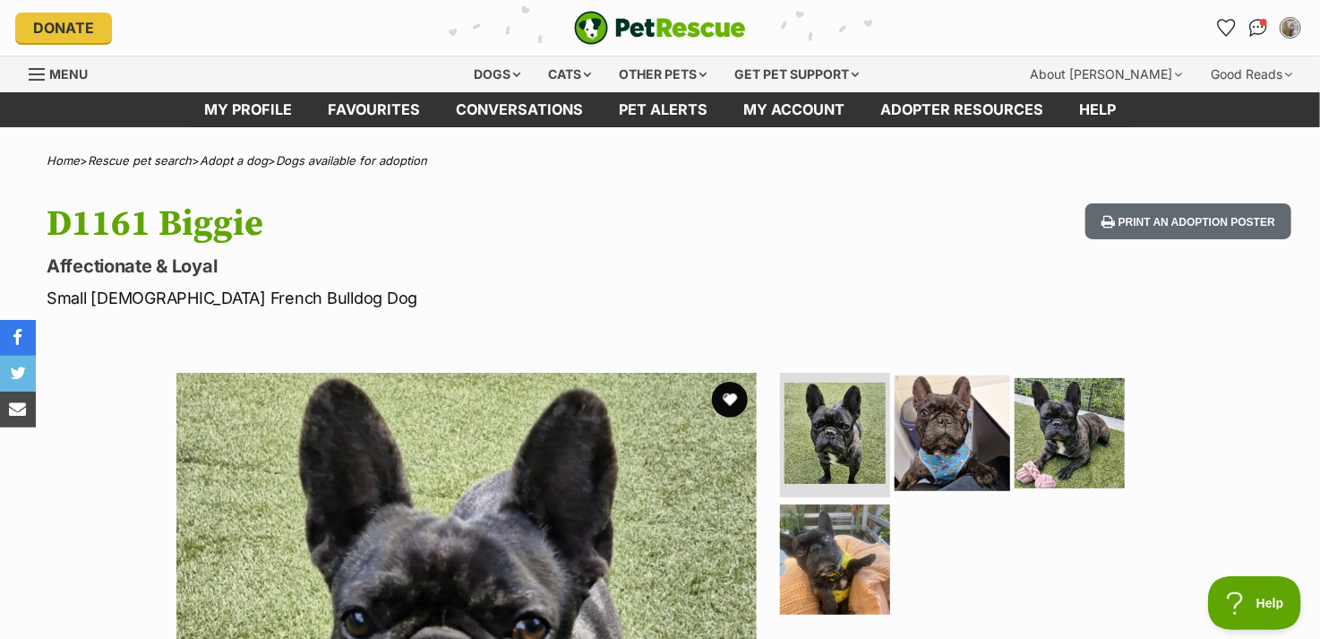
click at [960, 416] on img at bounding box center [953, 432] width 116 height 116
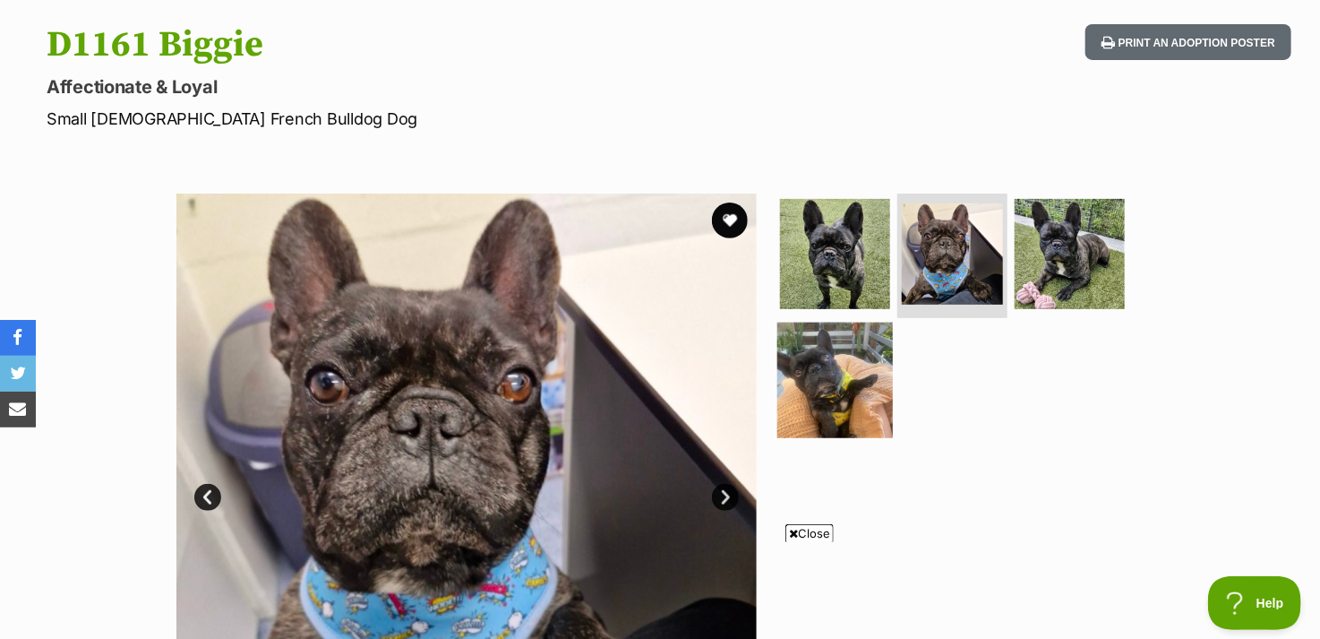
click at [855, 379] on img at bounding box center [836, 380] width 116 height 116
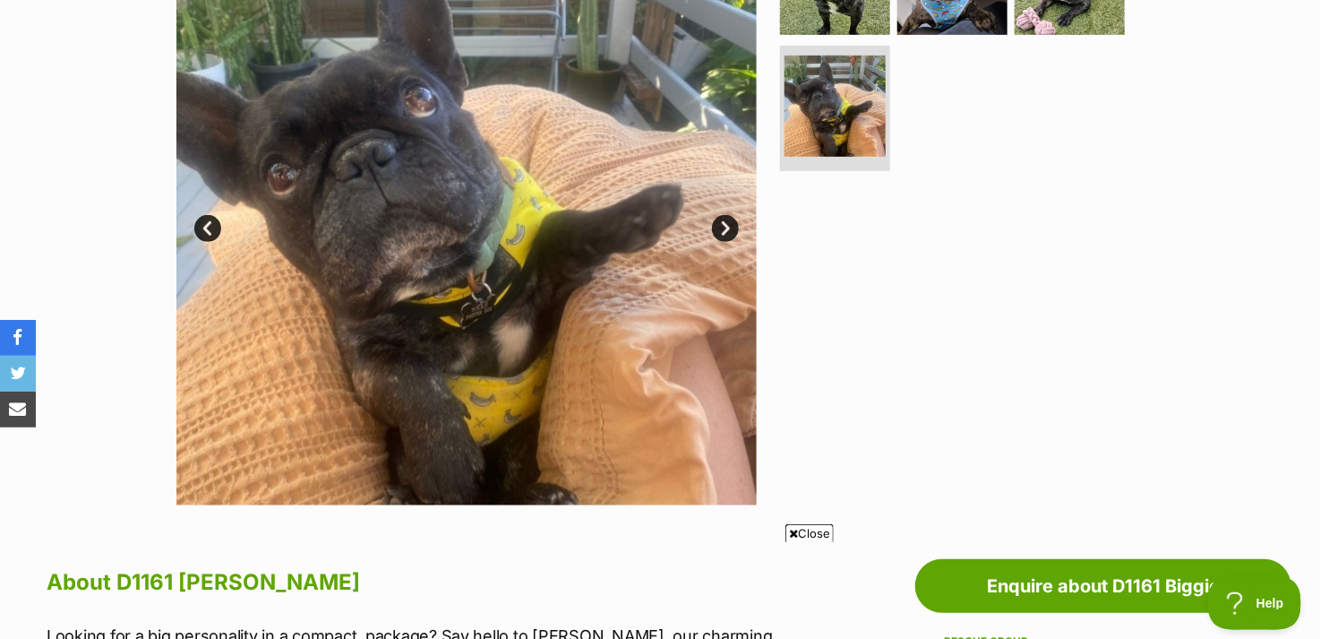
scroll to position [358, 0]
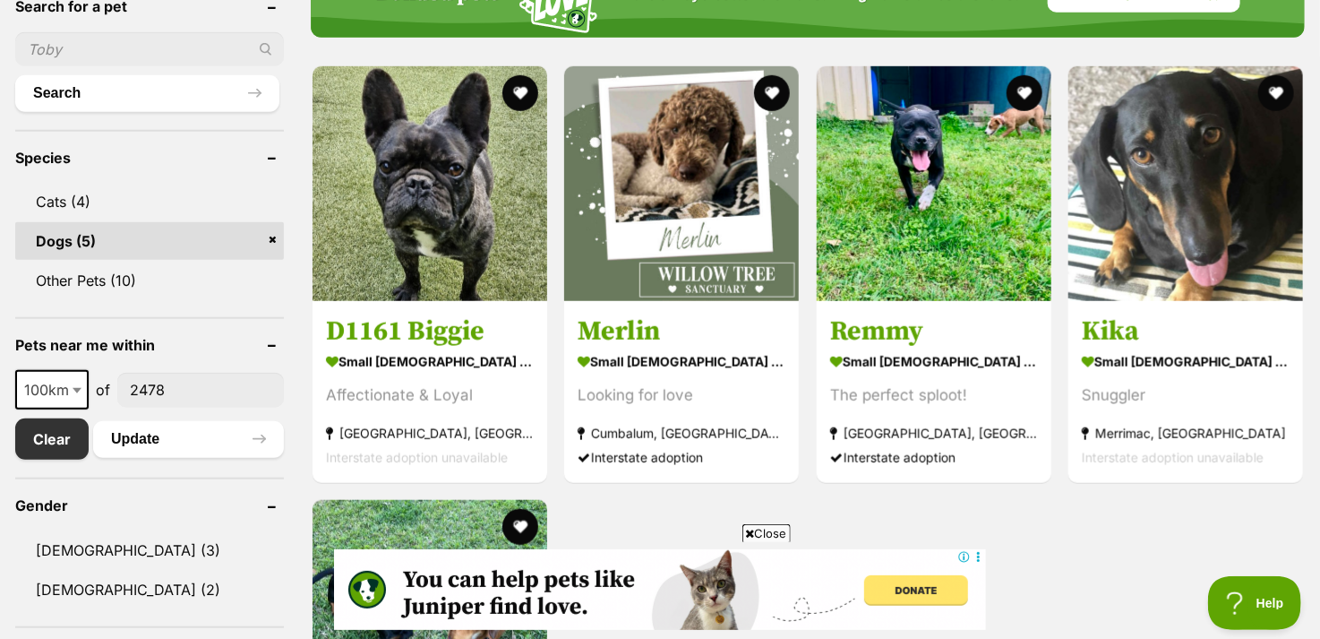
click at [77, 383] on span at bounding box center [79, 389] width 18 height 39
select select "250"
click at [193, 446] on button "Update" at bounding box center [188, 439] width 191 height 36
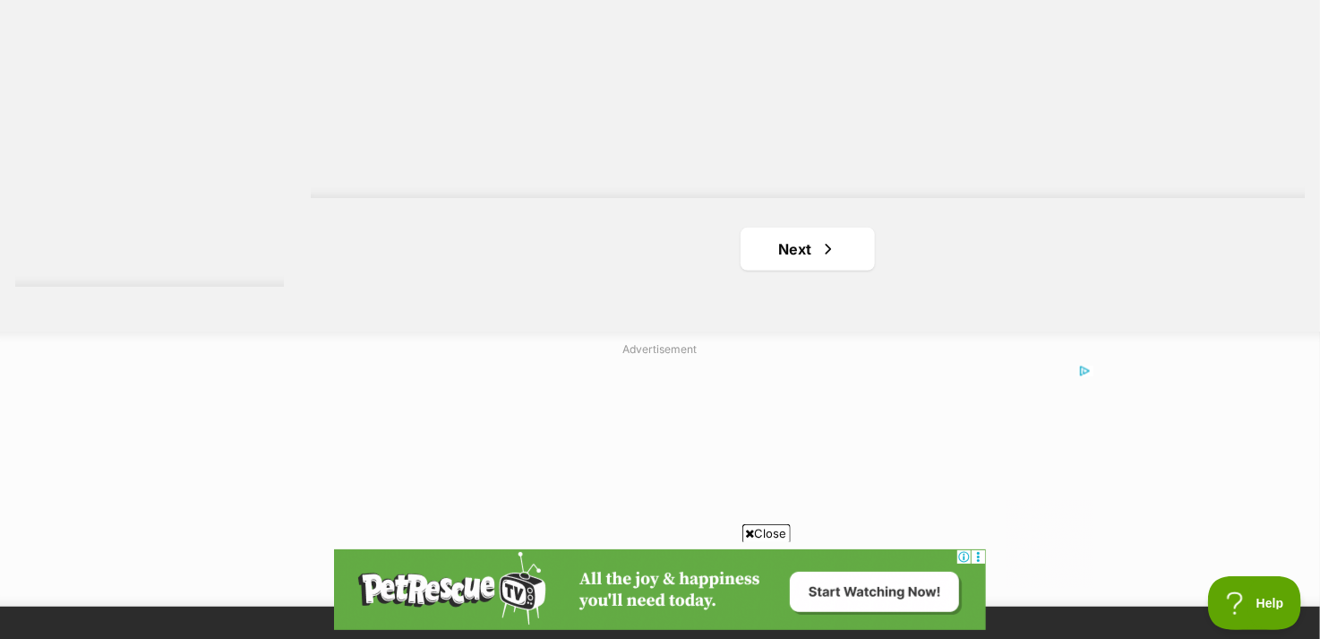
scroll to position [3404, 0]
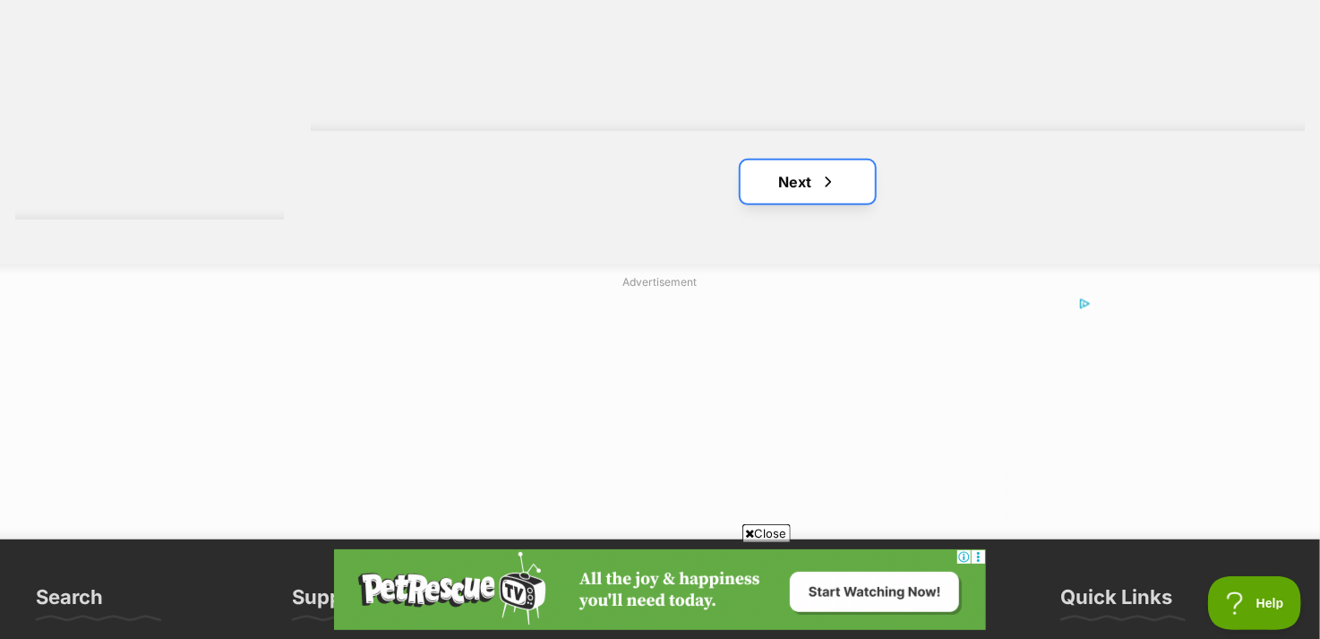
click at [801, 190] on link "Next" at bounding box center [808, 181] width 134 height 43
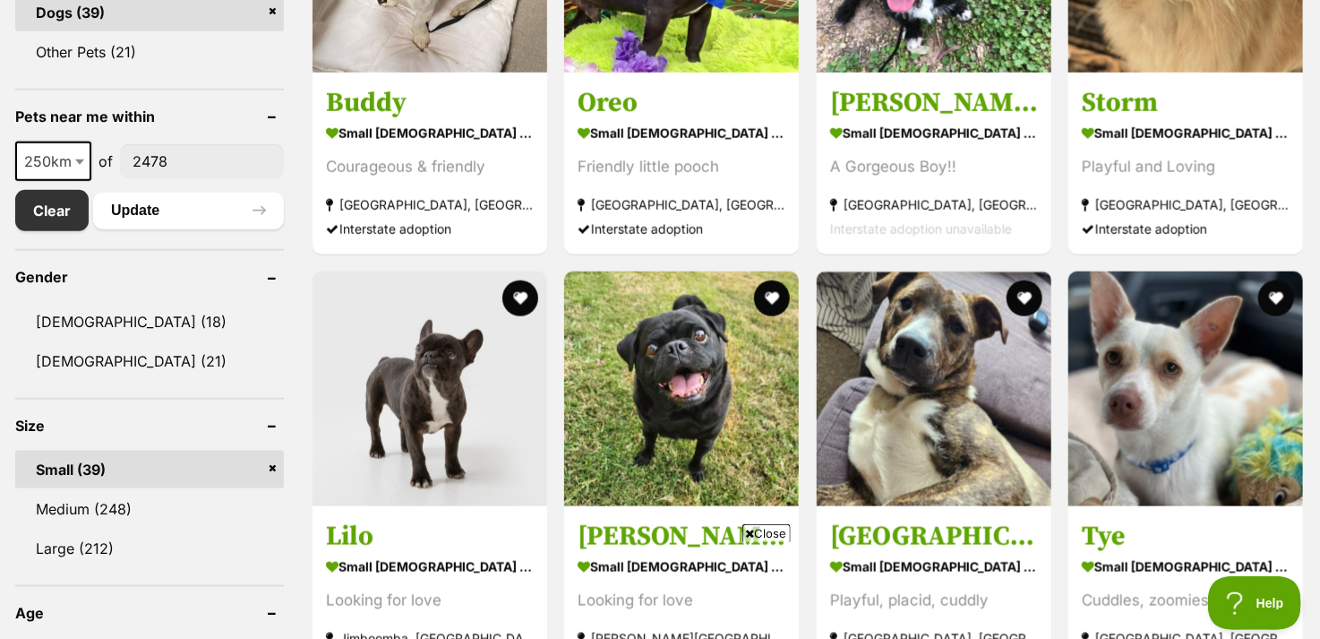
scroll to position [896, 0]
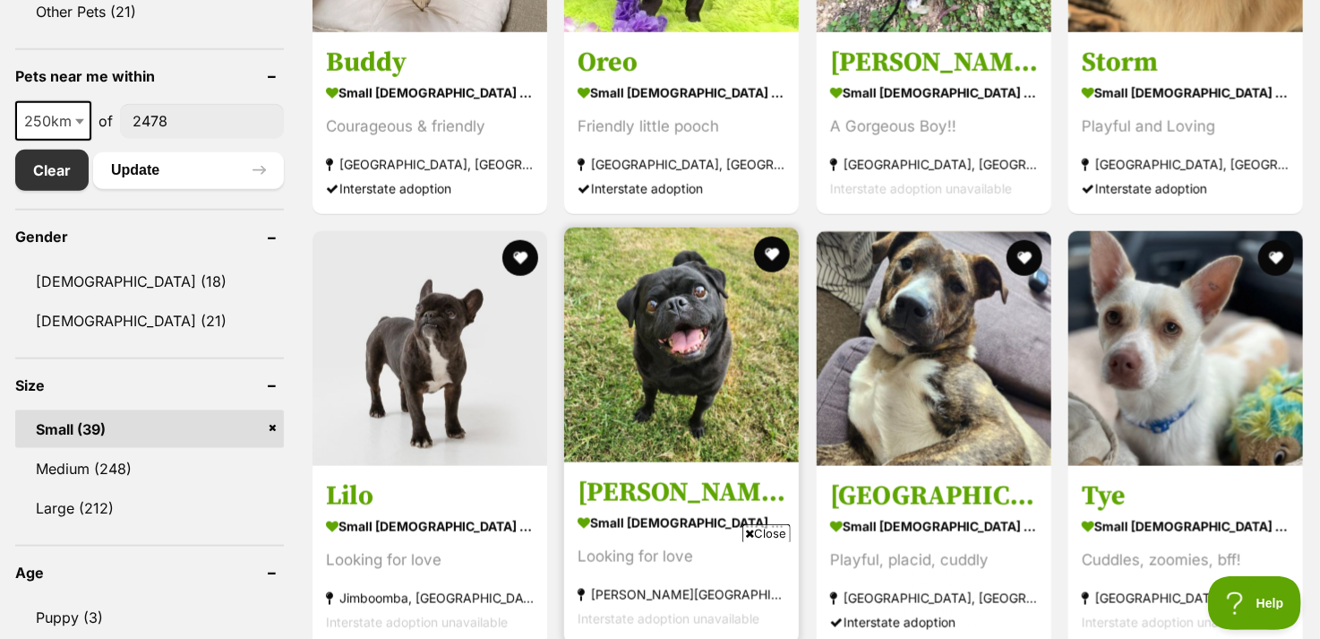
click at [673, 350] on img at bounding box center [681, 345] width 235 height 235
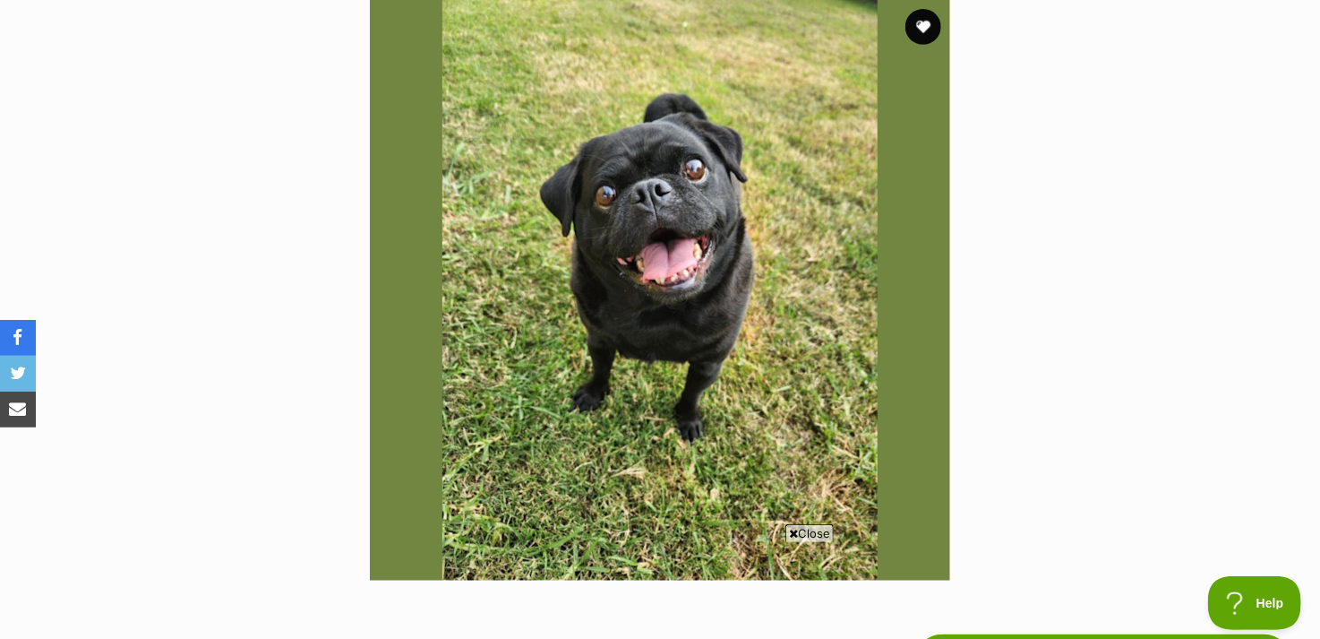
scroll to position [358, 0]
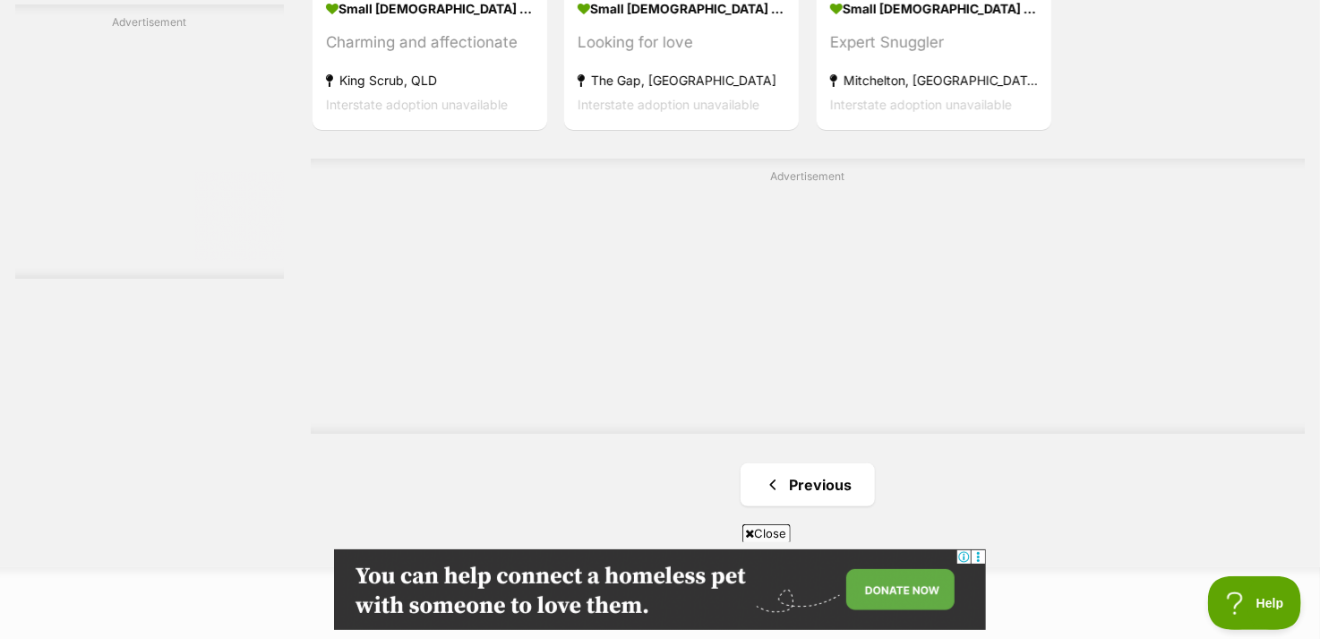
scroll to position [3573, 0]
